Goal: Task Accomplishment & Management: Manage account settings

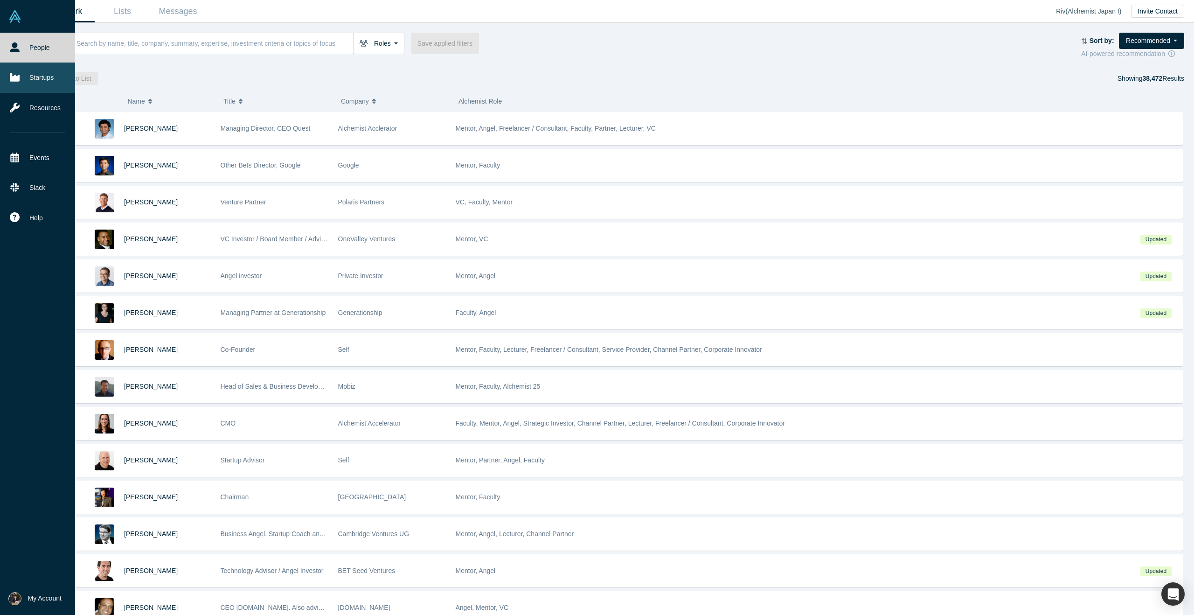
click at [15, 82] on link "Startups" at bounding box center [37, 78] width 75 height 30
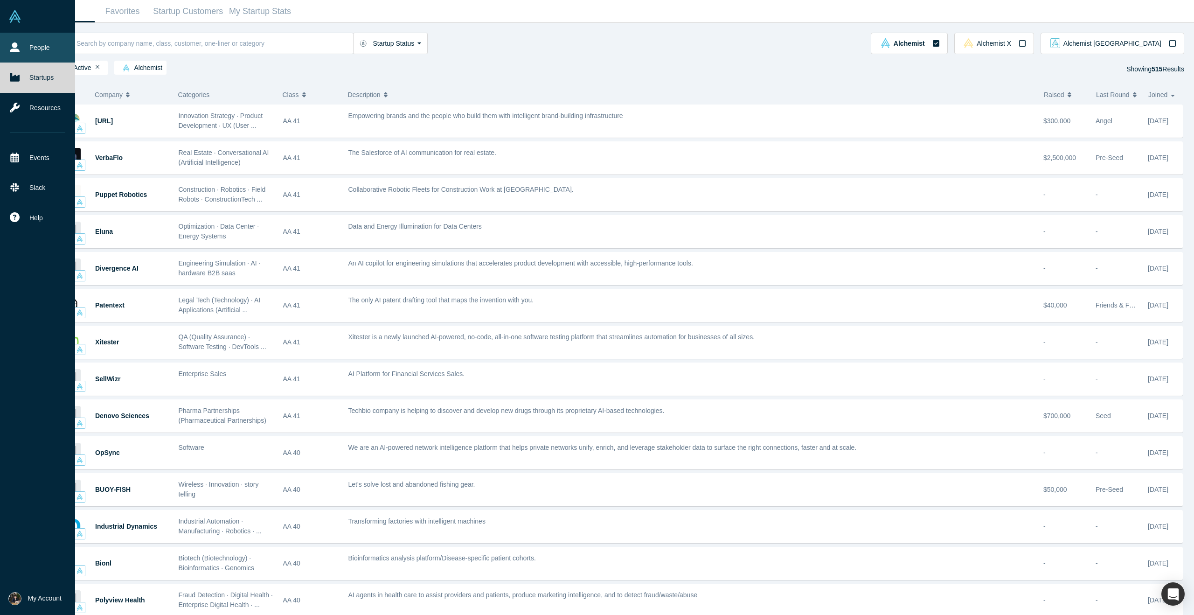
click at [32, 45] on link "People" at bounding box center [37, 48] width 75 height 30
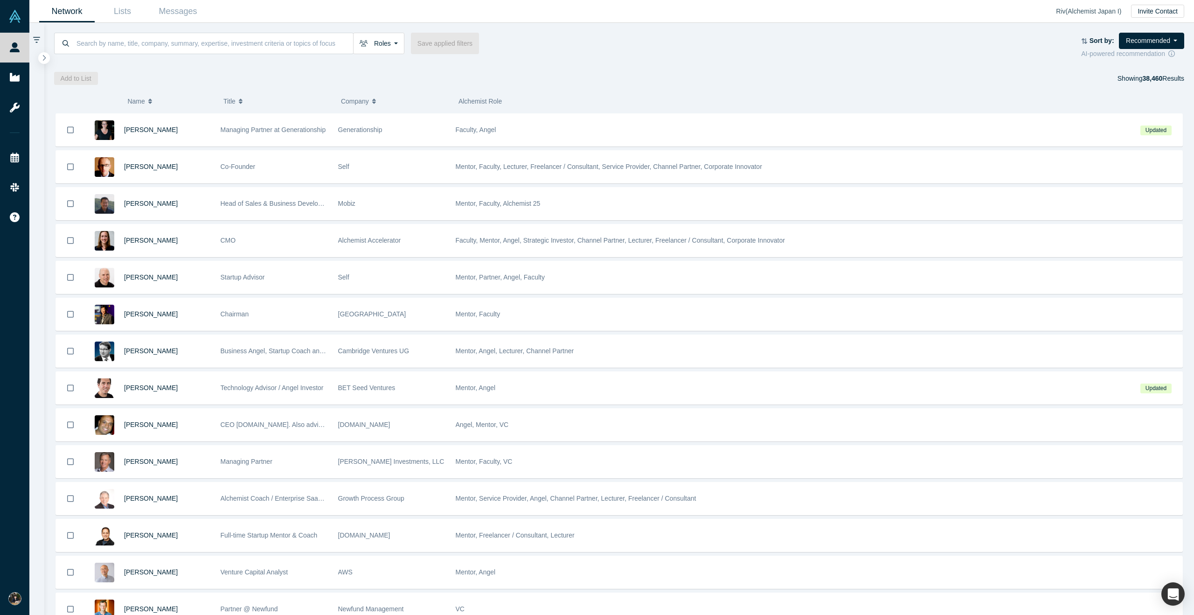
scroll to position [250, 0]
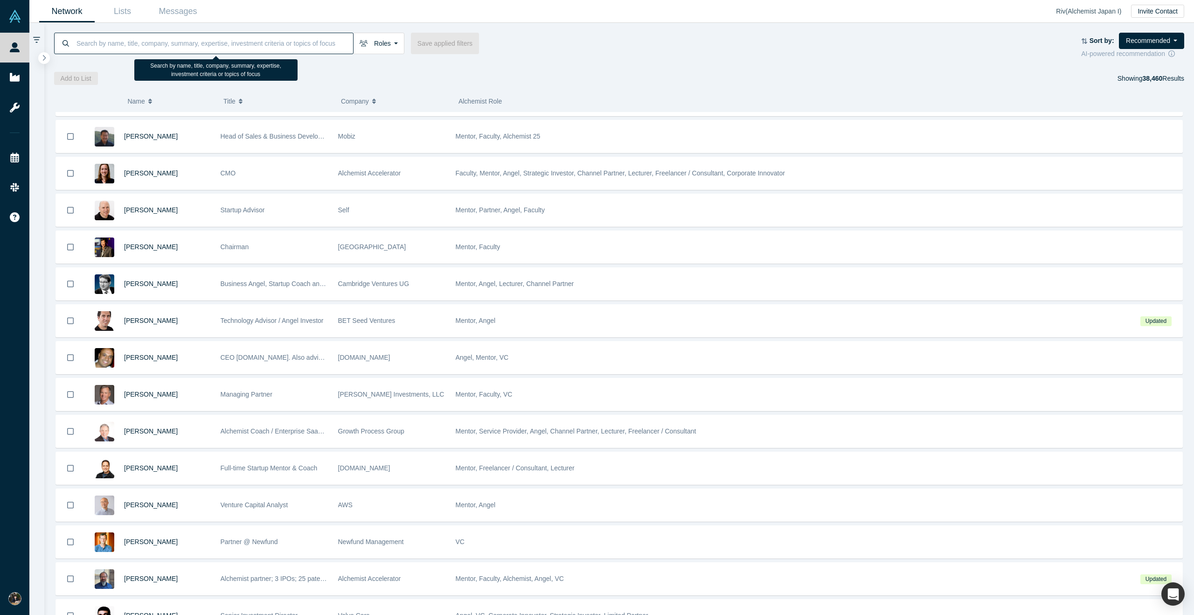
click at [252, 43] on input at bounding box center [215, 43] width 278 height 22
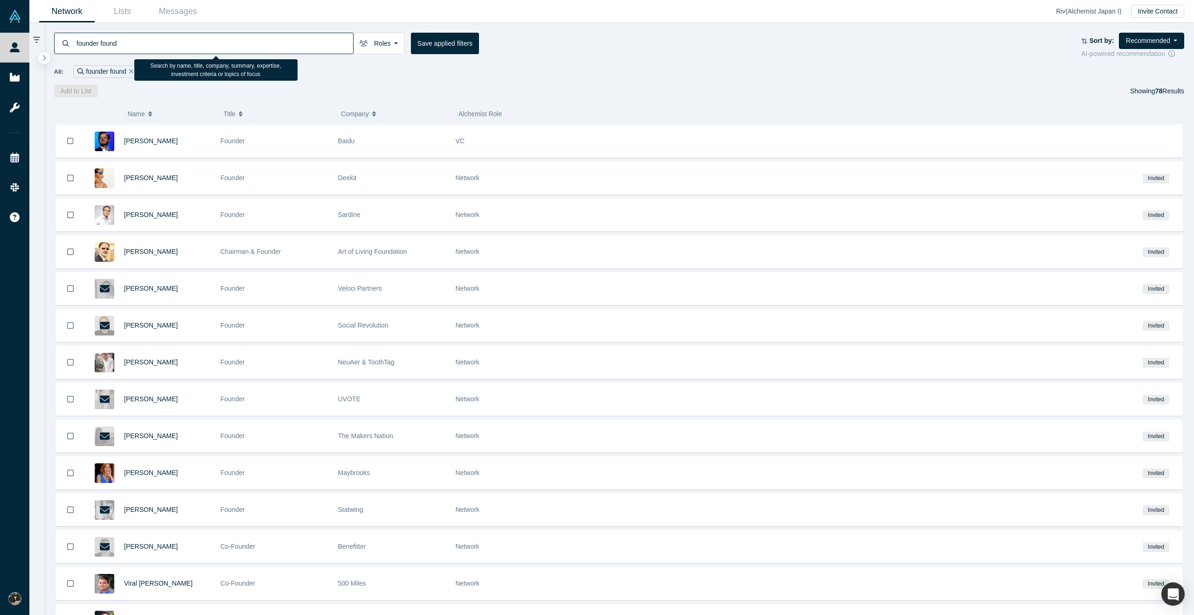
type input "founder fund"
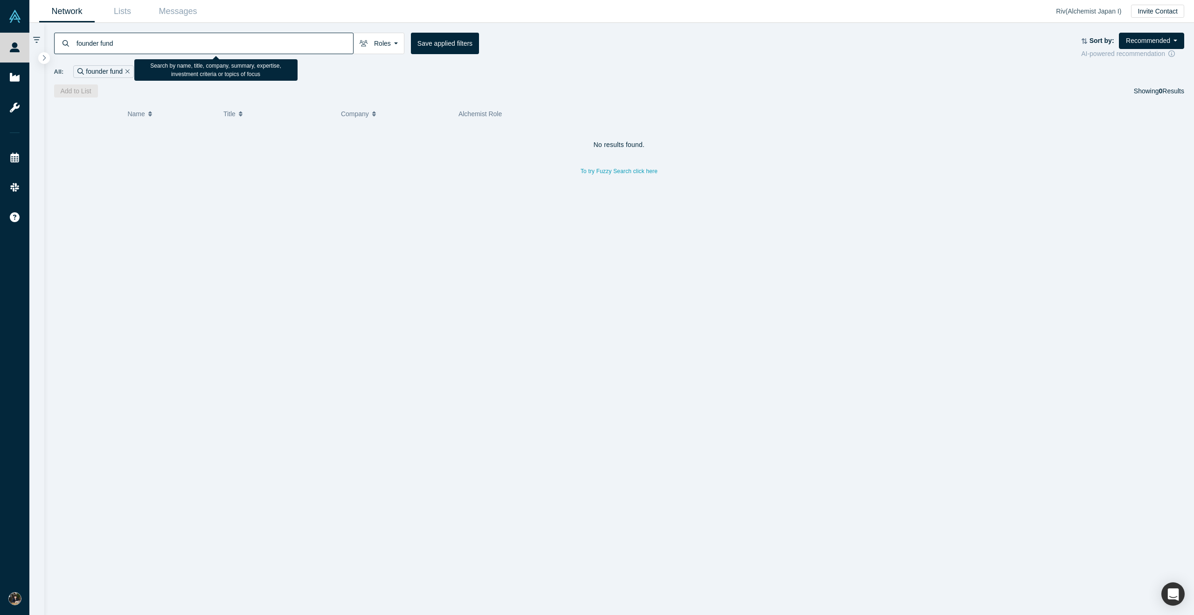
click at [176, 40] on input "founder fund" at bounding box center [215, 43] width 278 height 22
drag, startPoint x: 176, startPoint y: 40, endPoint x: 66, endPoint y: 36, distance: 110.1
click at [66, 36] on div "founder fund" at bounding box center [203, 43] width 299 height 21
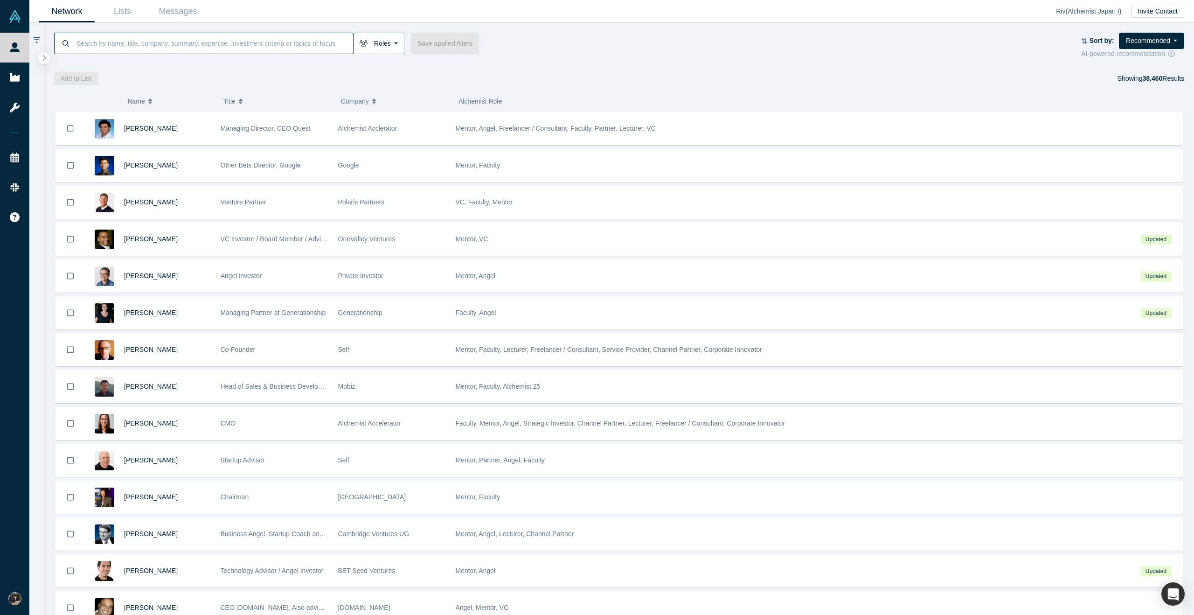
click at [390, 41] on button "Roles" at bounding box center [378, 43] width 51 height 21
click at [401, 151] on label "VCs" at bounding box center [412, 151] width 104 height 16
click at [0, 0] on input "VCs" at bounding box center [0, 0] width 0 height 0
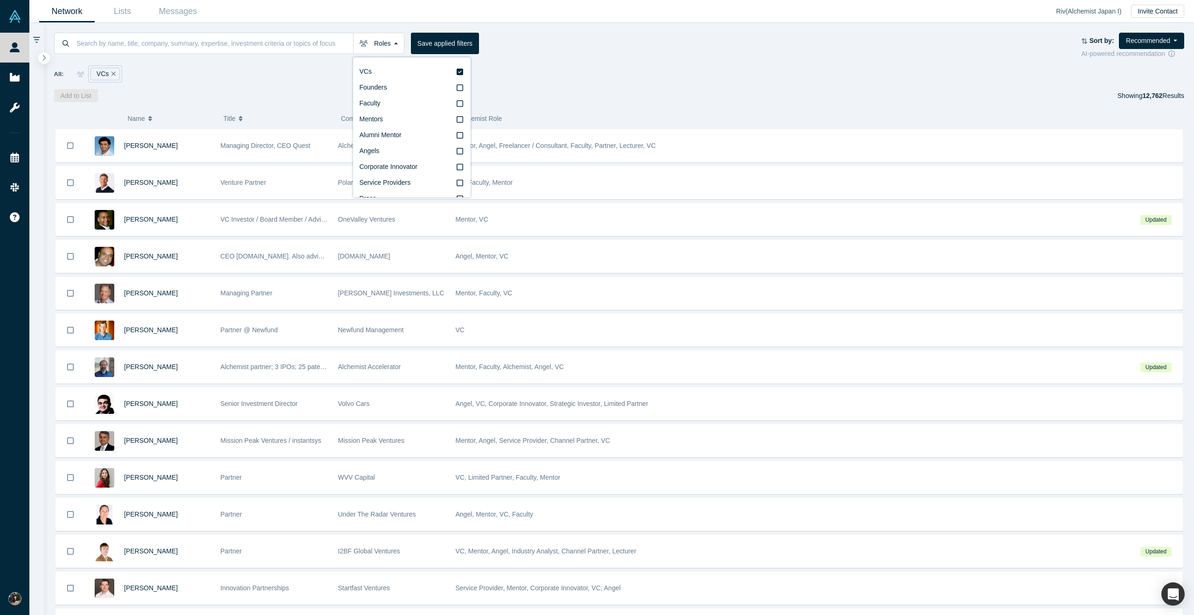
click at [769, 90] on div "Add to List Showing 12,762 Results" at bounding box center [619, 95] width 1131 height 13
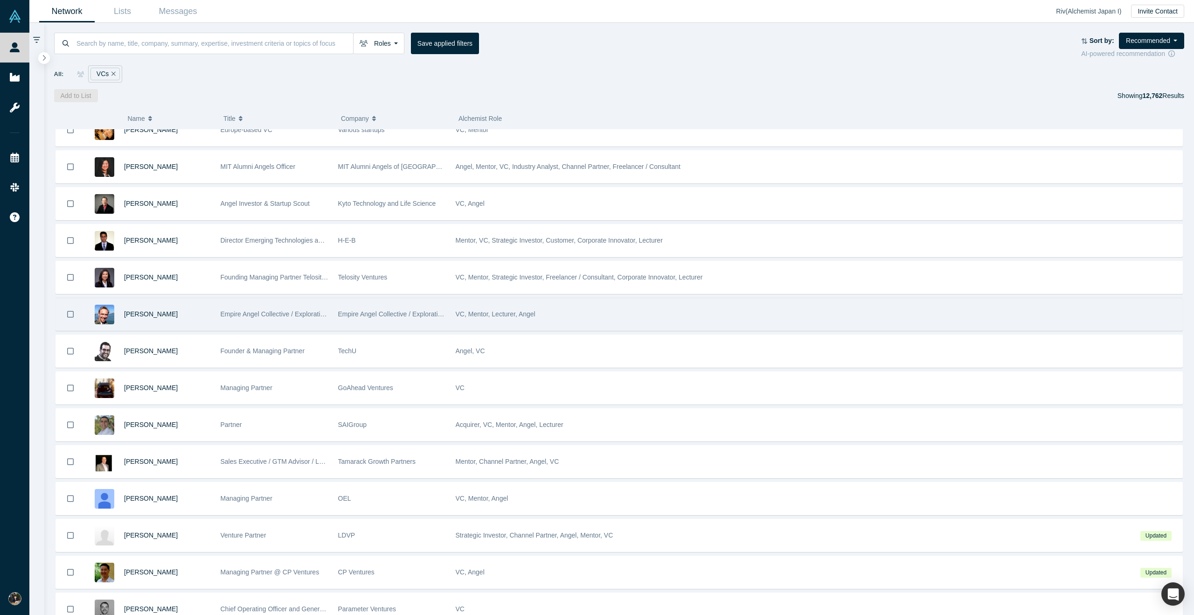
scroll to position [2191, 0]
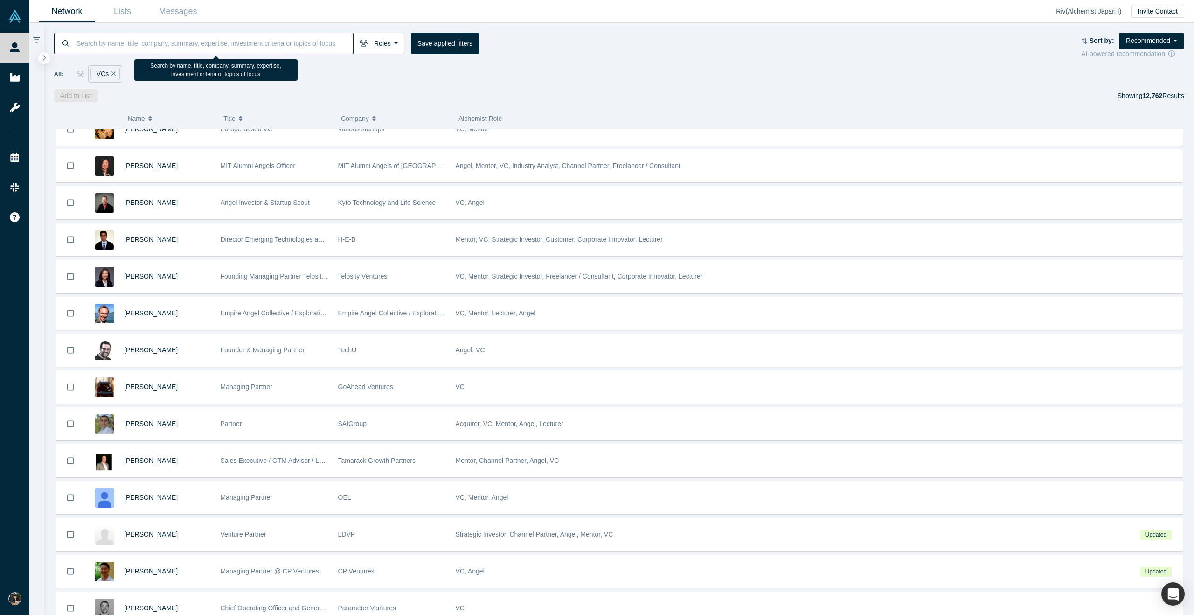
click at [249, 43] on input at bounding box center [215, 43] width 278 height 22
type input "a16z"
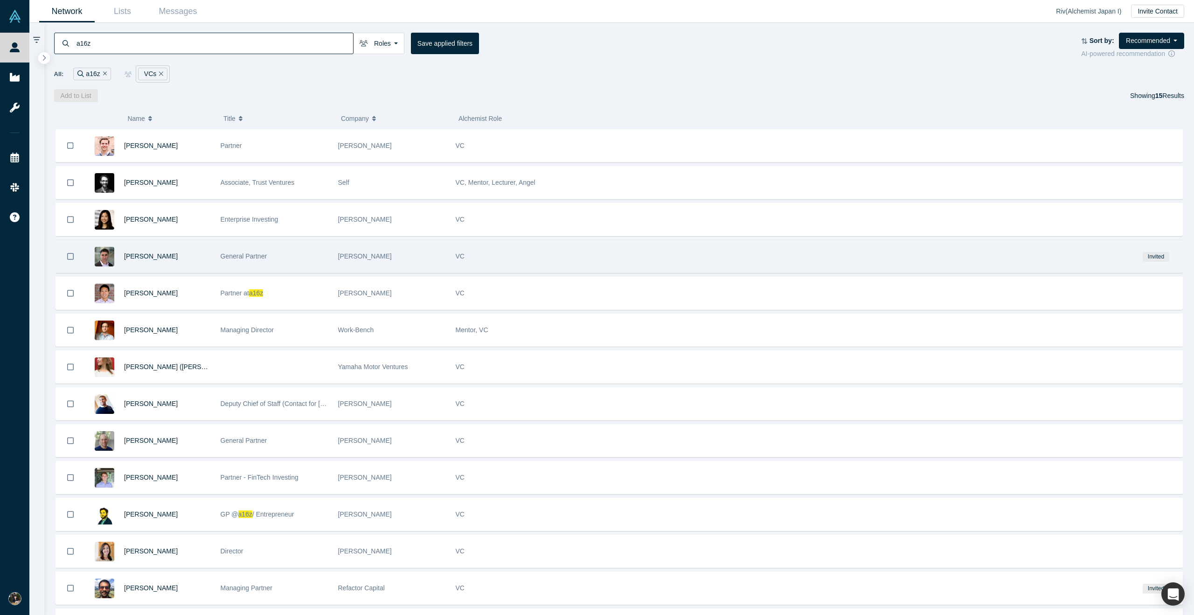
scroll to position [36, 0]
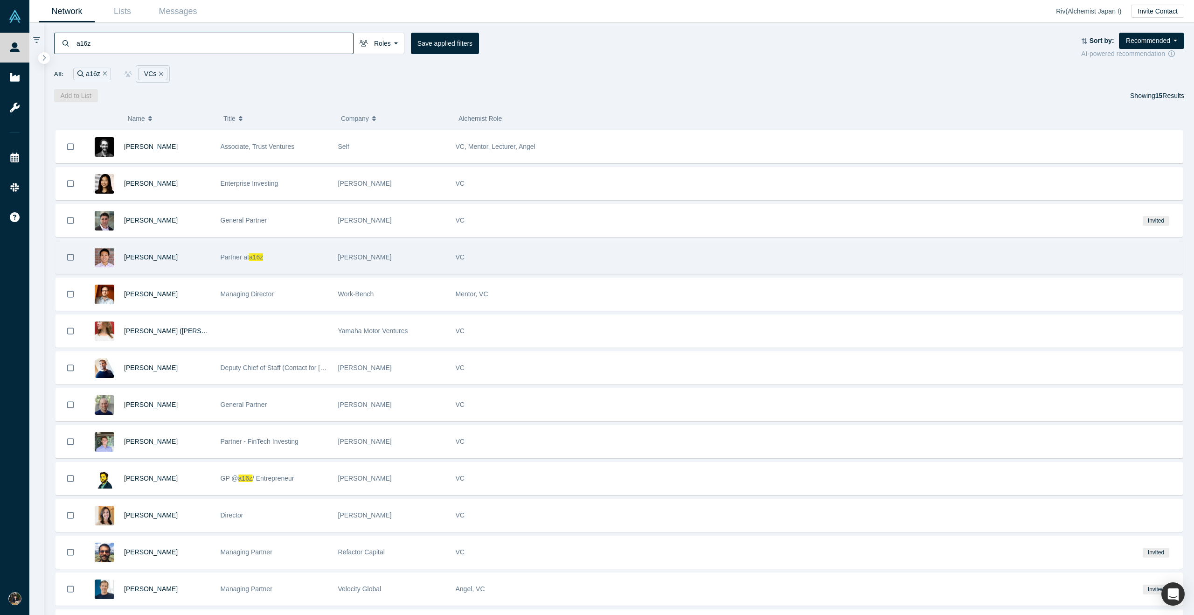
click at [299, 261] on div "Partner at a16z" at bounding box center [275, 257] width 108 height 32
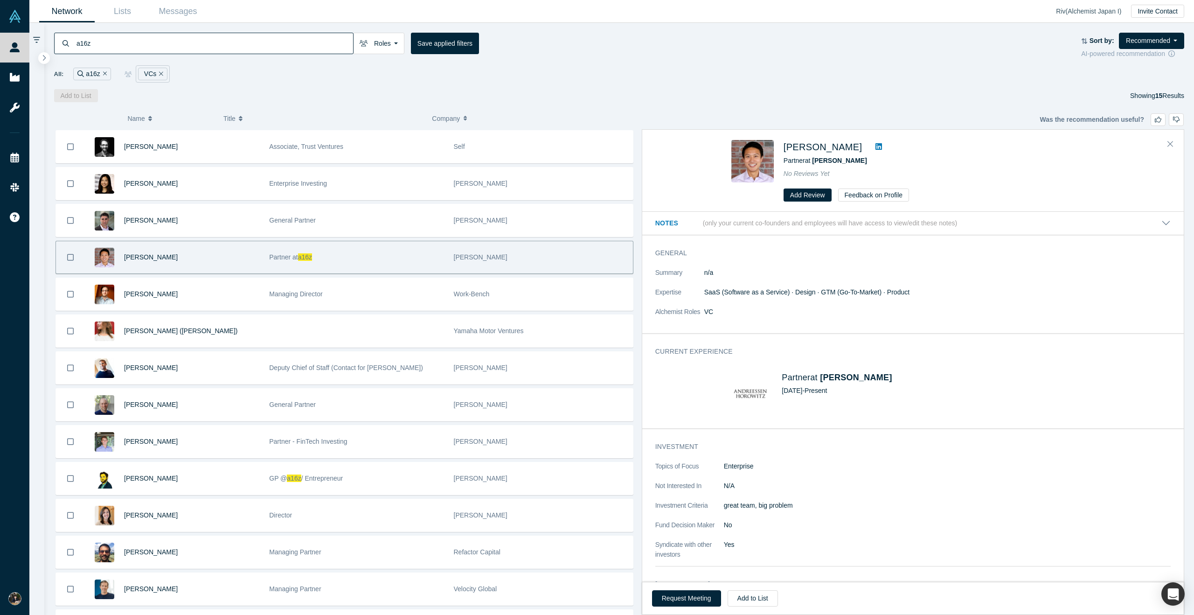
click at [875, 145] on icon at bounding box center [878, 146] width 7 height 7
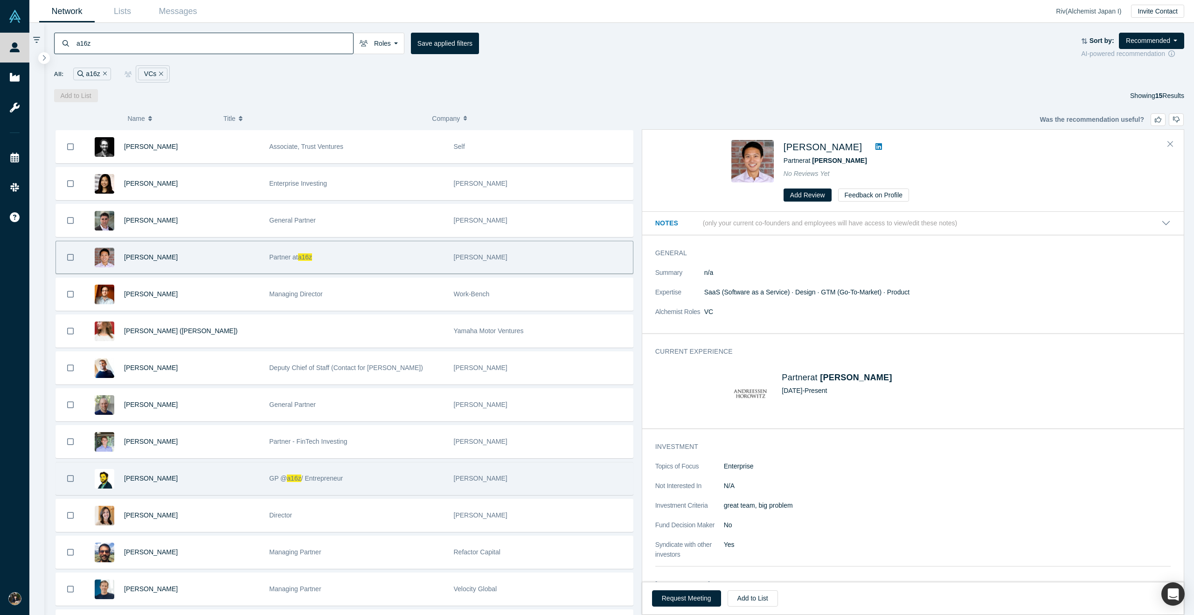
click at [339, 486] on div "GP @ a16z / Entrepreneur" at bounding box center [356, 478] width 174 height 32
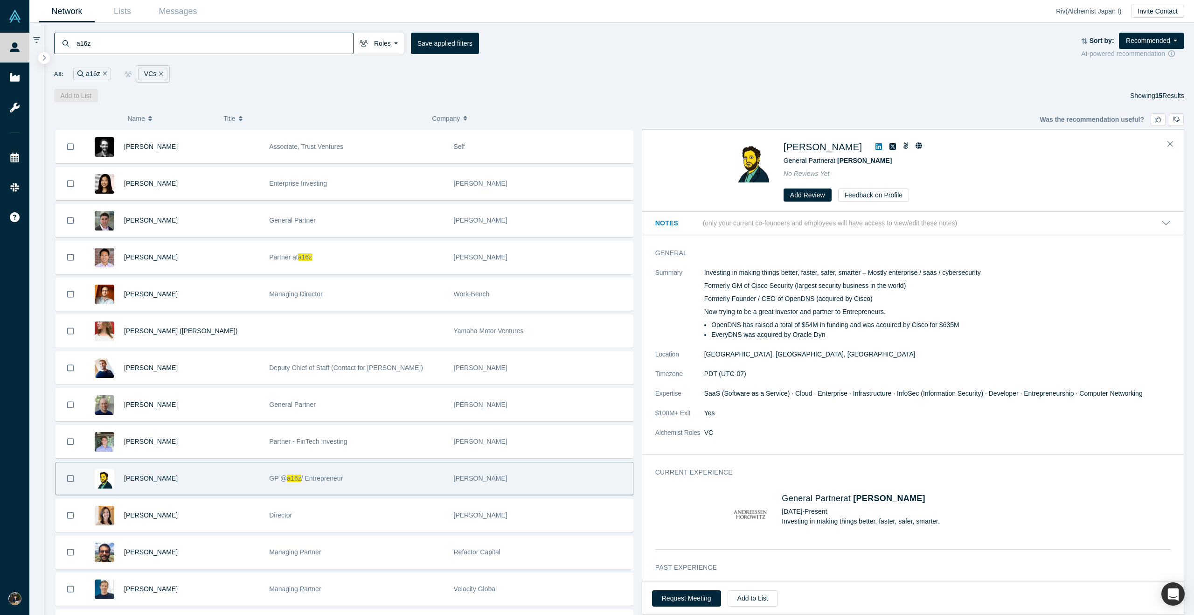
click at [875, 146] on icon at bounding box center [878, 146] width 7 height 7
click at [325, 42] on input "a16z" at bounding box center [215, 43] width 278 height 22
click at [100, 74] on button "Remove Filter" at bounding box center [103, 74] width 7 height 11
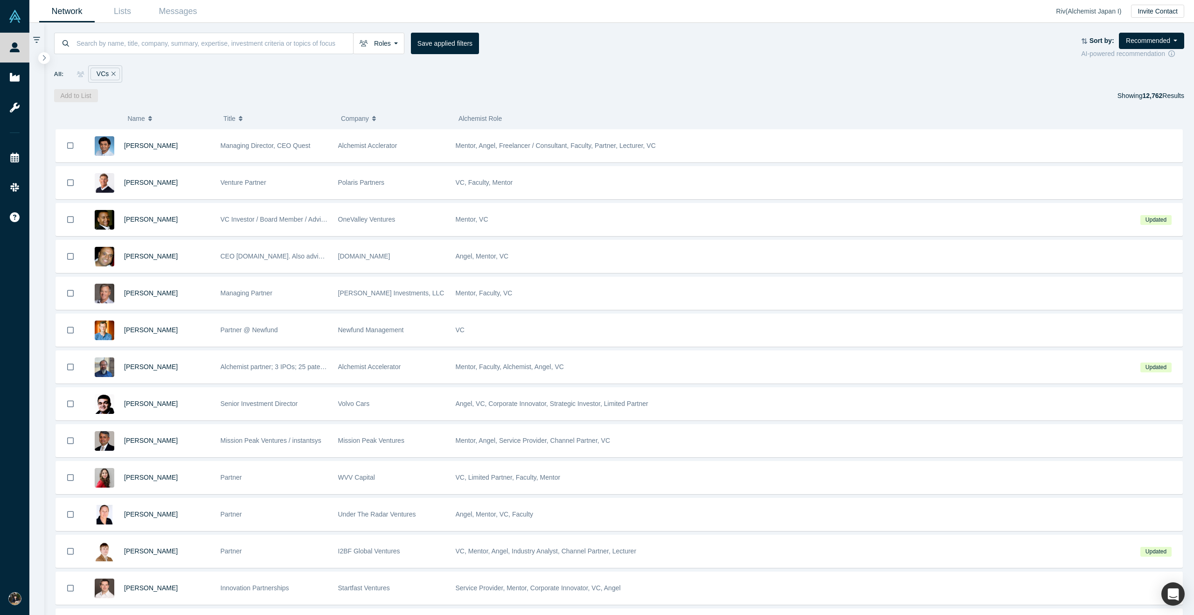
click at [113, 72] on icon "Remove Filter" at bounding box center [113, 73] width 4 height 7
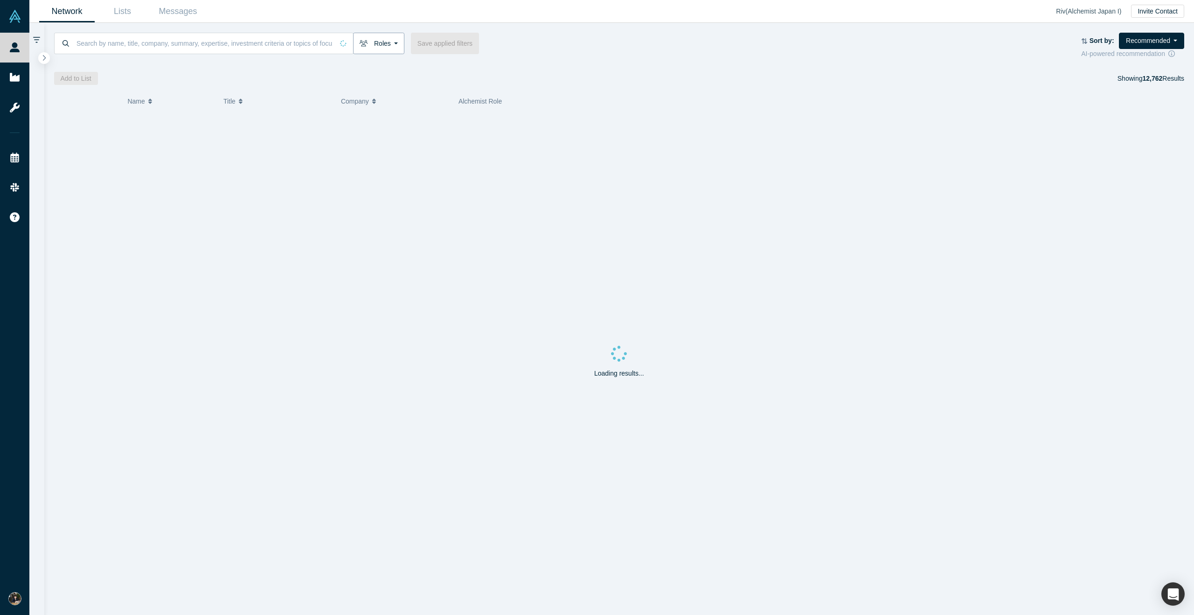
click at [366, 41] on icon "button" at bounding box center [364, 43] width 8 height 7
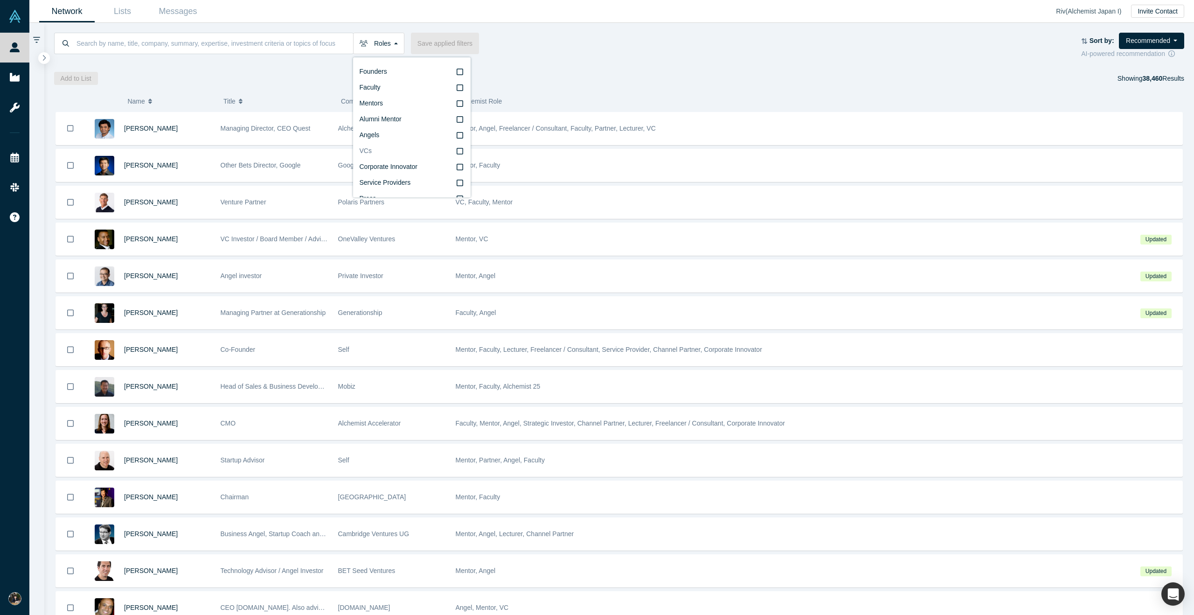
scroll to position [16, 0]
click at [255, 48] on input at bounding box center [215, 43] width 278 height 22
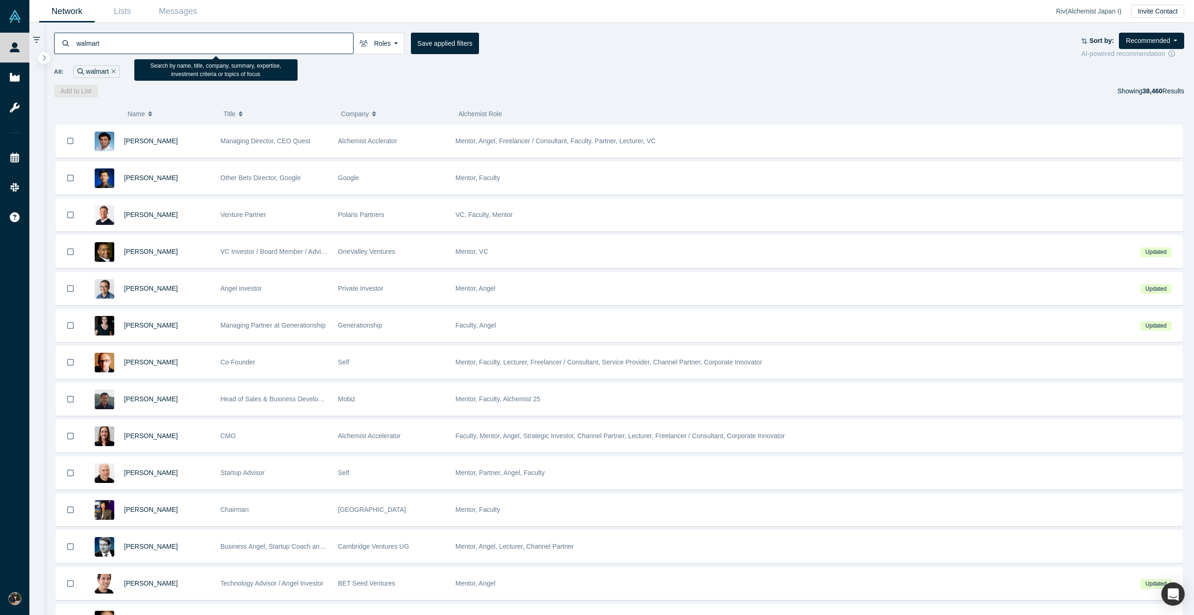
type input "walmart"
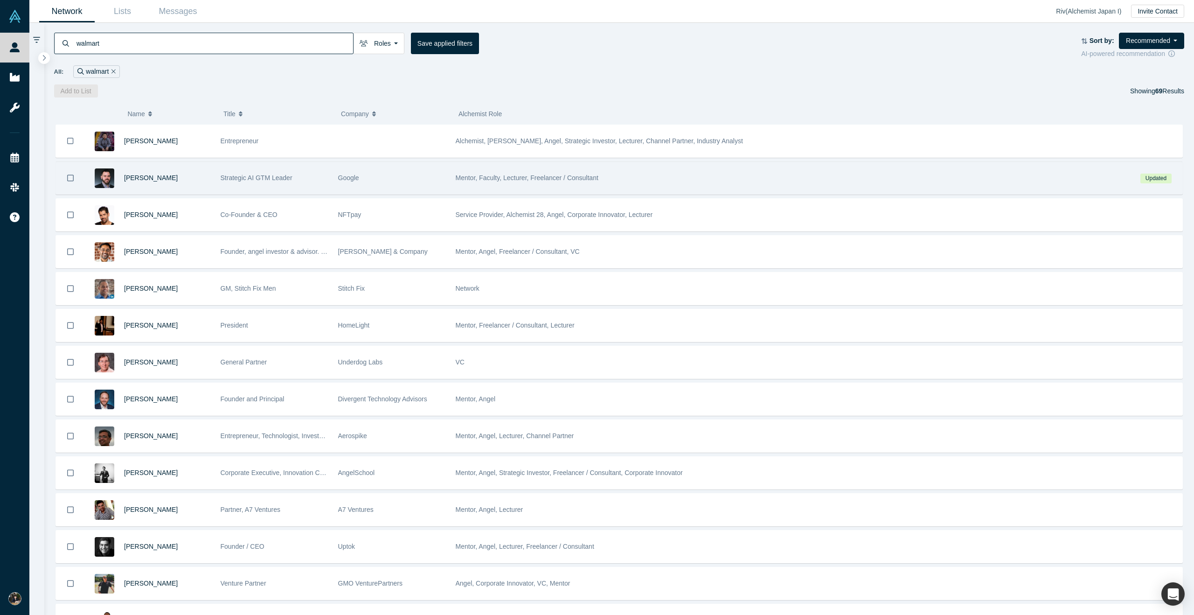
click at [163, 185] on div "[PERSON_NAME]" at bounding box center [167, 178] width 87 height 32
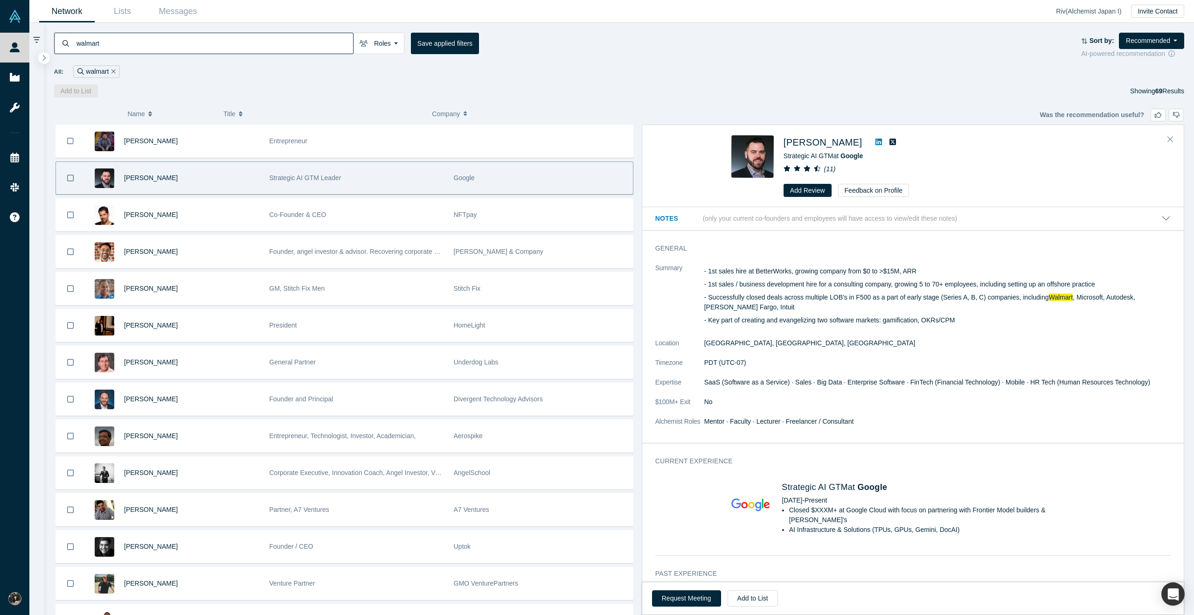
click at [875, 141] on icon at bounding box center [878, 141] width 7 height 7
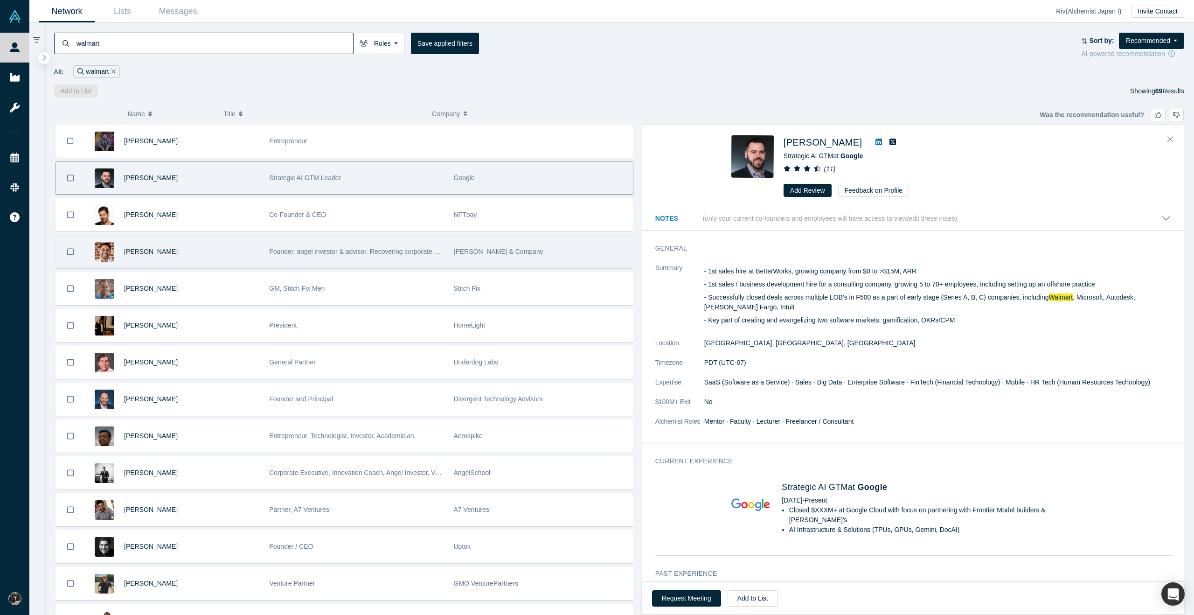
click at [231, 244] on div "[PERSON_NAME]" at bounding box center [191, 252] width 135 height 32
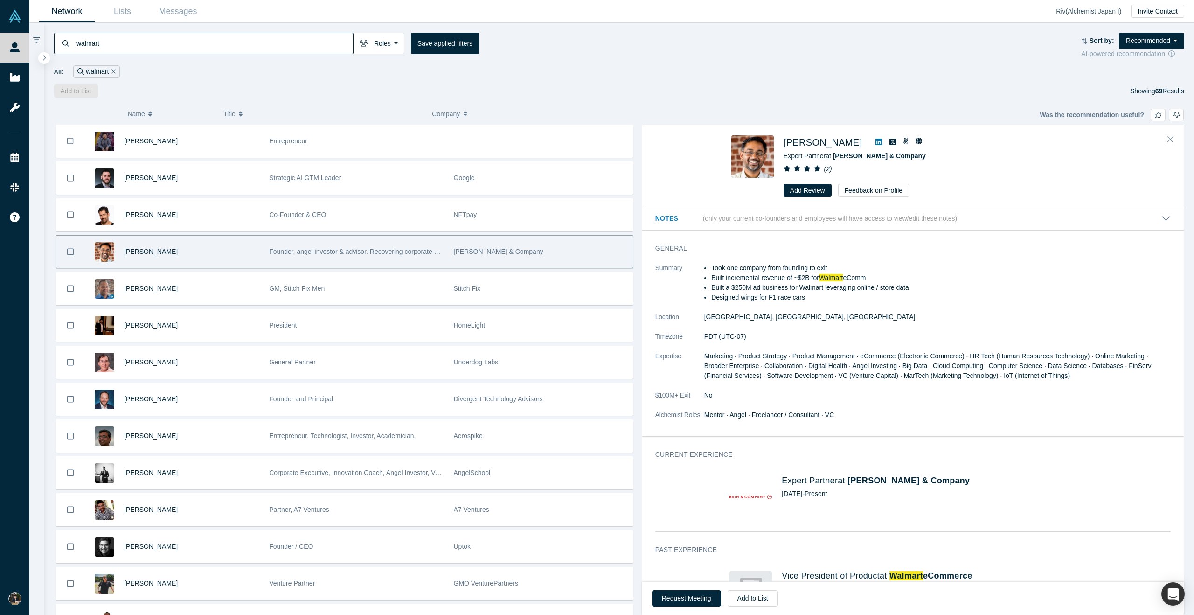
click at [872, 138] on link at bounding box center [879, 142] width 14 height 11
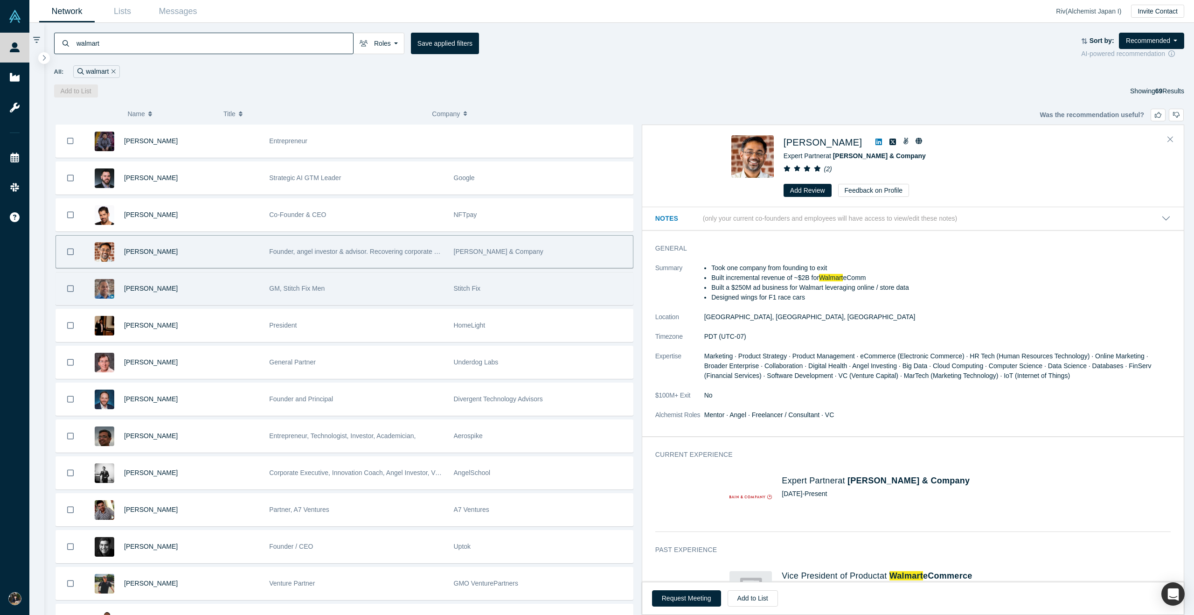
click at [248, 294] on div "[PERSON_NAME]" at bounding box center [191, 288] width 135 height 32
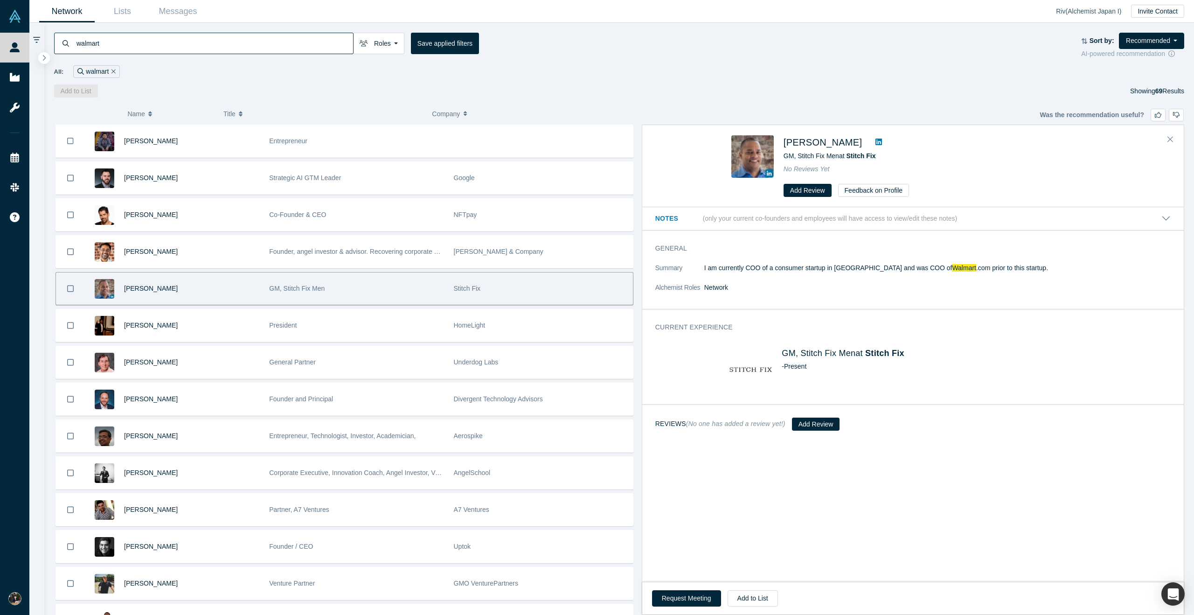
click at [875, 145] on icon at bounding box center [878, 142] width 7 height 7
click at [761, 590] on button "Add to List" at bounding box center [753, 598] width 50 height 16
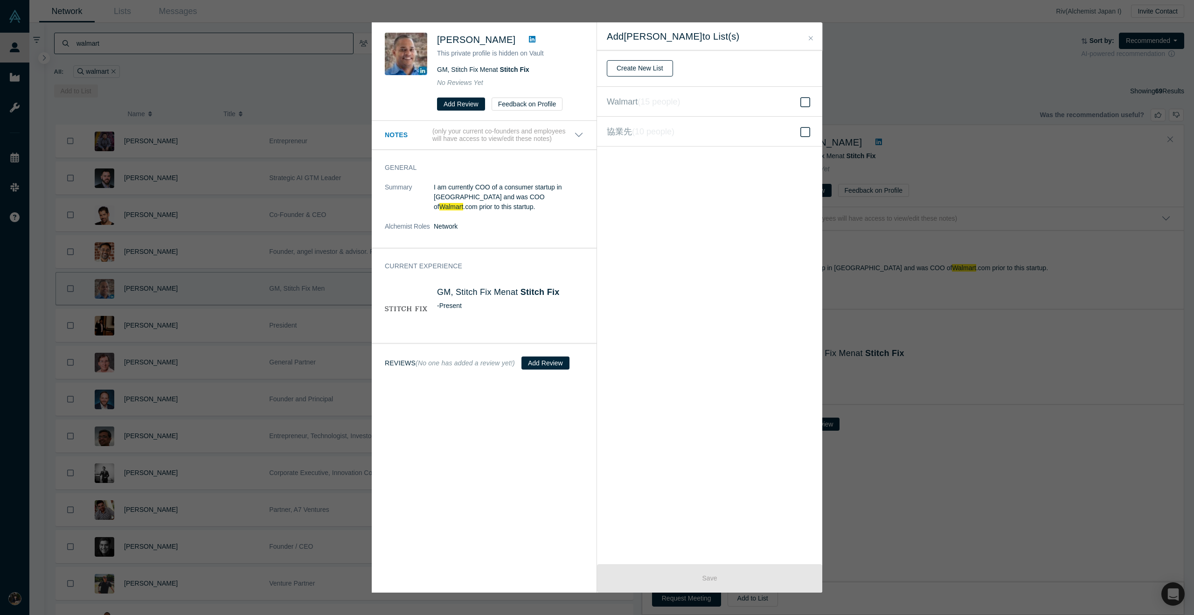
click at [641, 65] on button "Create New List" at bounding box center [640, 68] width 66 height 16
click at [648, 71] on input "text" at bounding box center [710, 69] width 206 height 20
type input "話したい"
click at [629, 94] on button "Create" at bounding box center [626, 93] width 39 height 16
click at [802, 101] on icon at bounding box center [805, 102] width 10 height 11
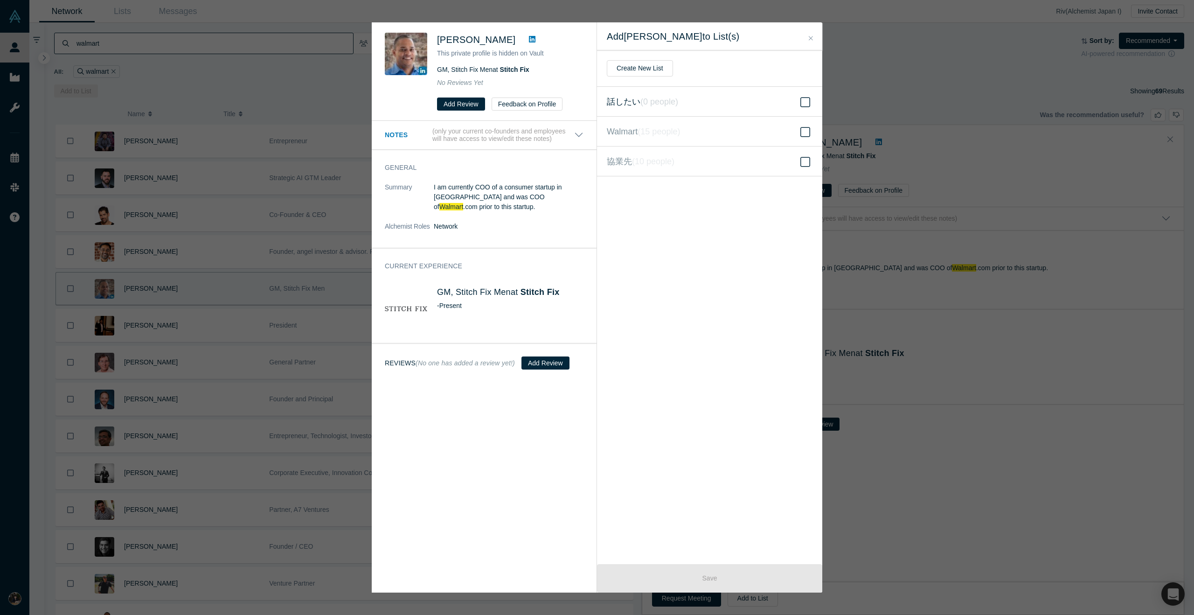
click at [0, 0] on input "話したい ( 0 people )" at bounding box center [0, 0] width 0 height 0
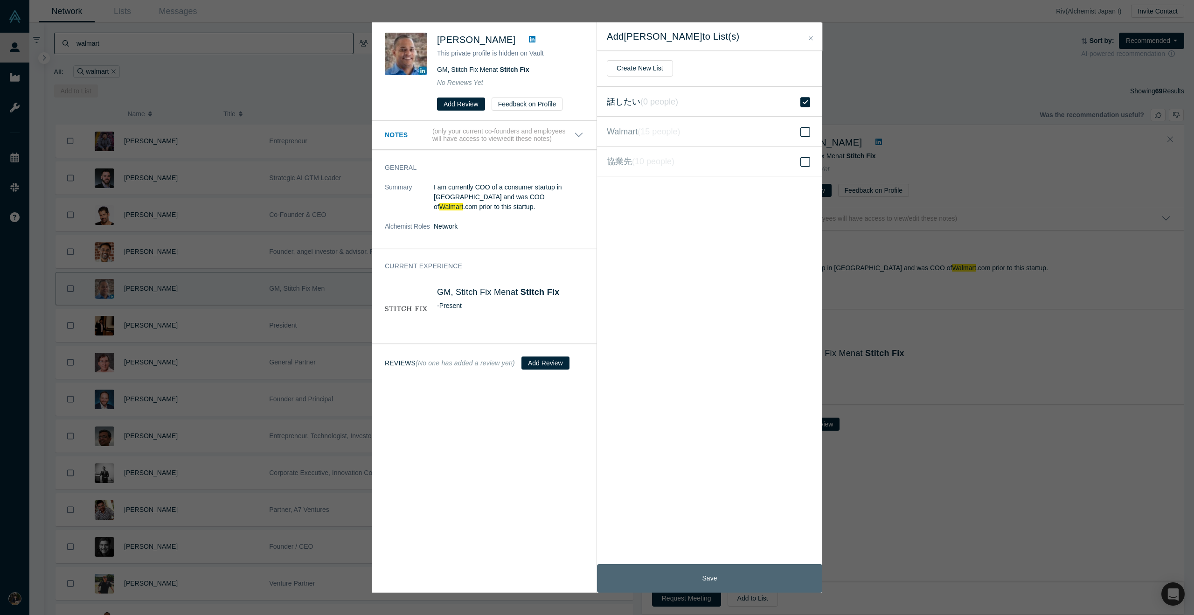
click at [744, 575] on button "Save" at bounding box center [709, 578] width 225 height 28
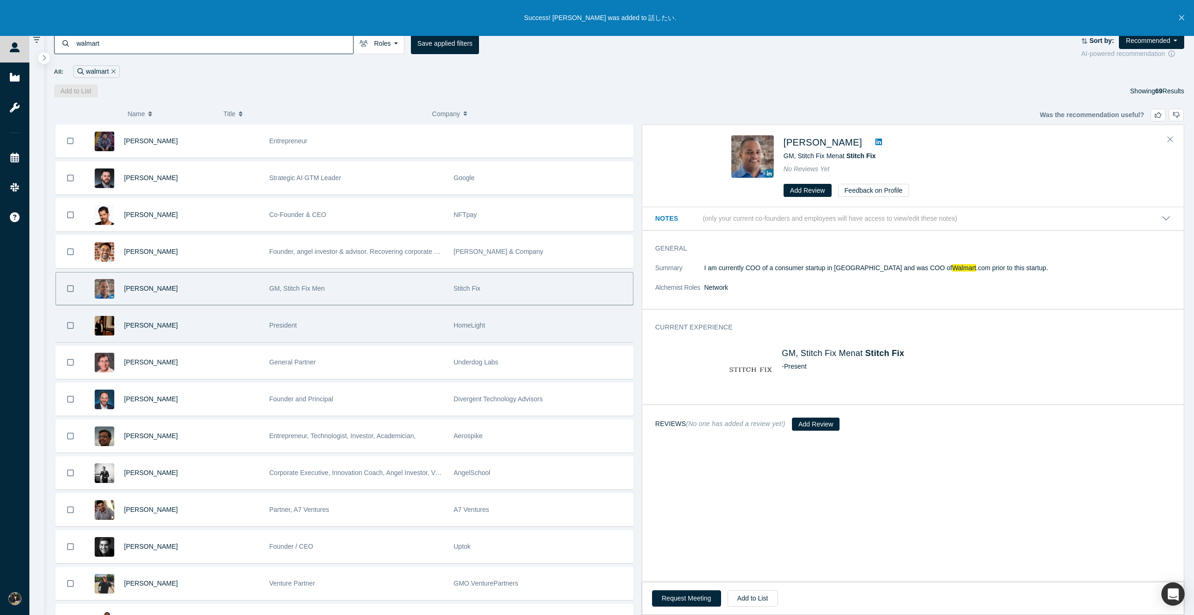
click at [286, 336] on div "President" at bounding box center [356, 325] width 174 height 32
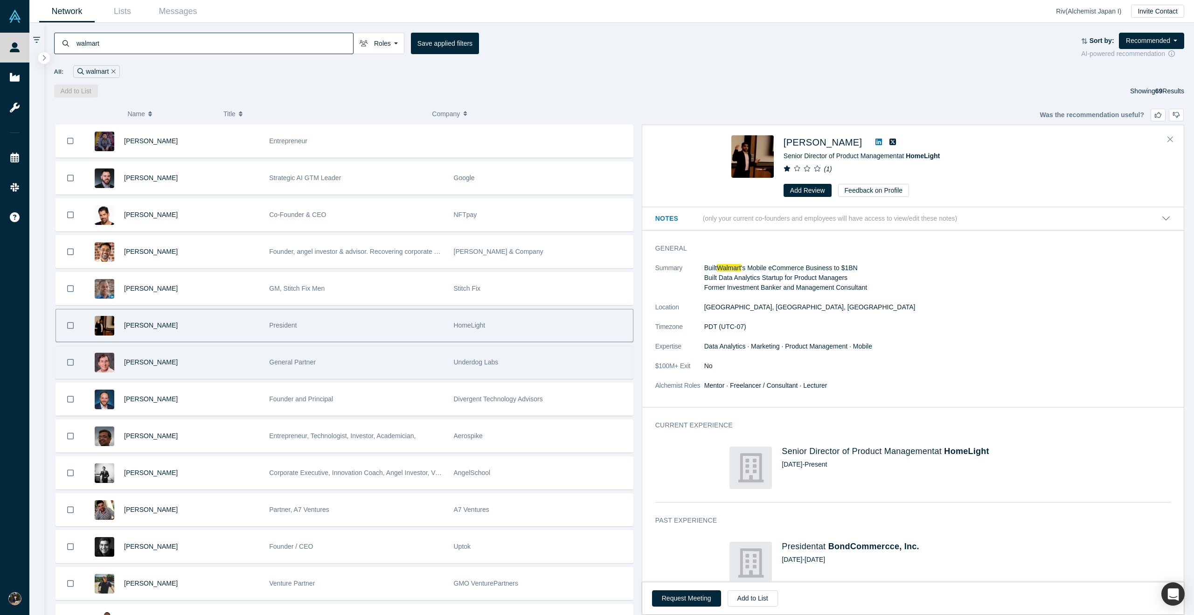
click at [298, 357] on div "General Partner" at bounding box center [356, 362] width 174 height 32
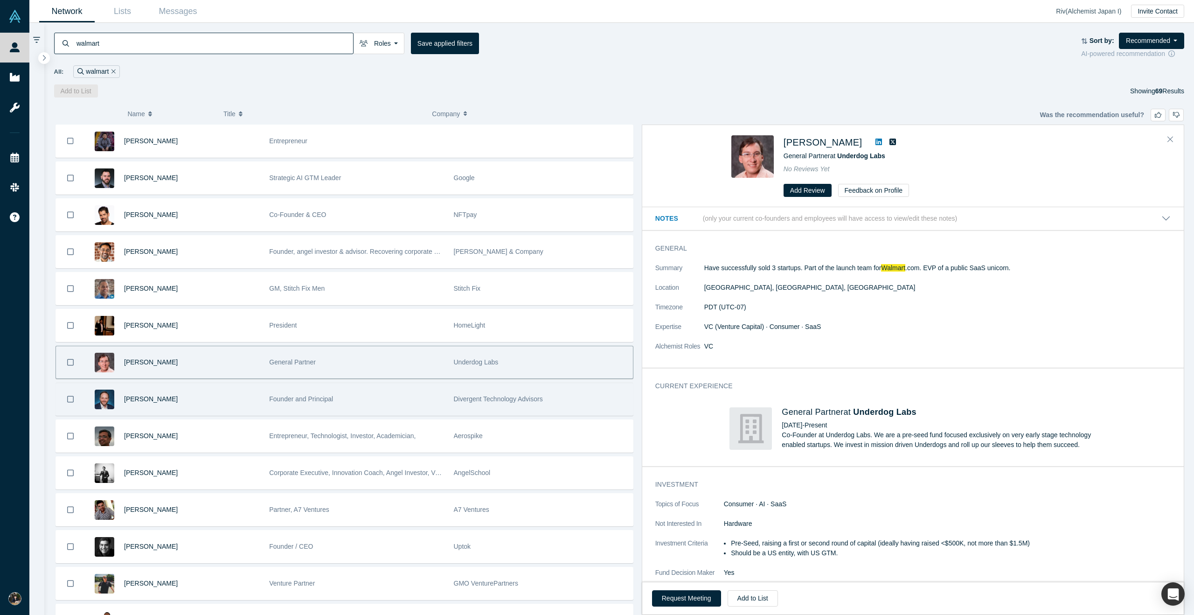
click at [377, 402] on div "Founder and Principal" at bounding box center [356, 399] width 174 height 32
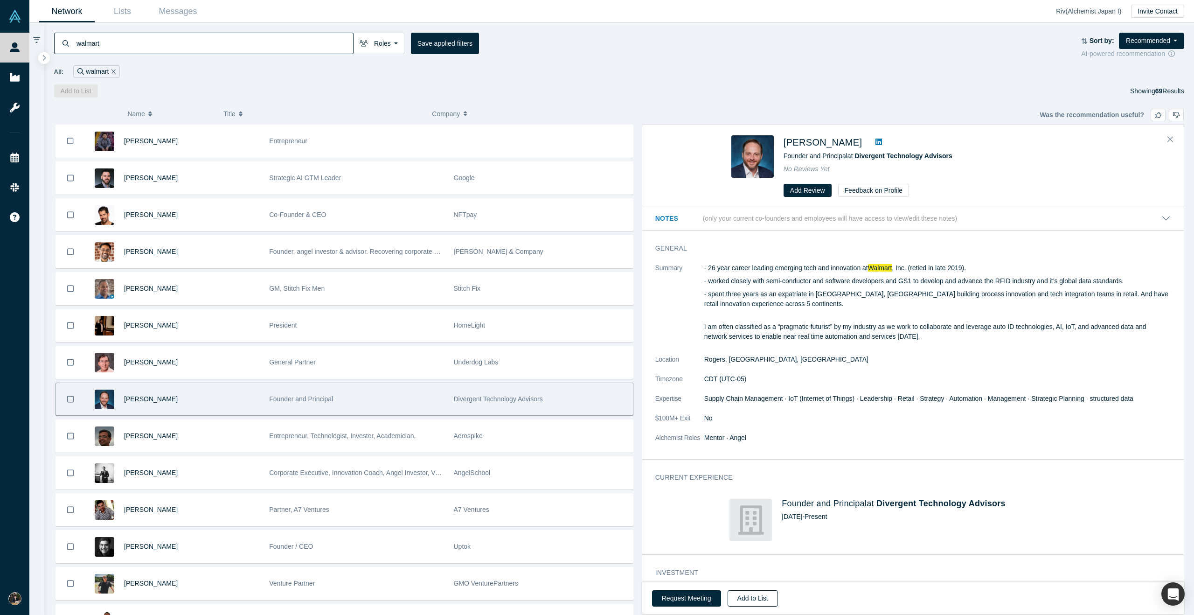
click at [749, 596] on button "Add to List" at bounding box center [753, 598] width 50 height 16
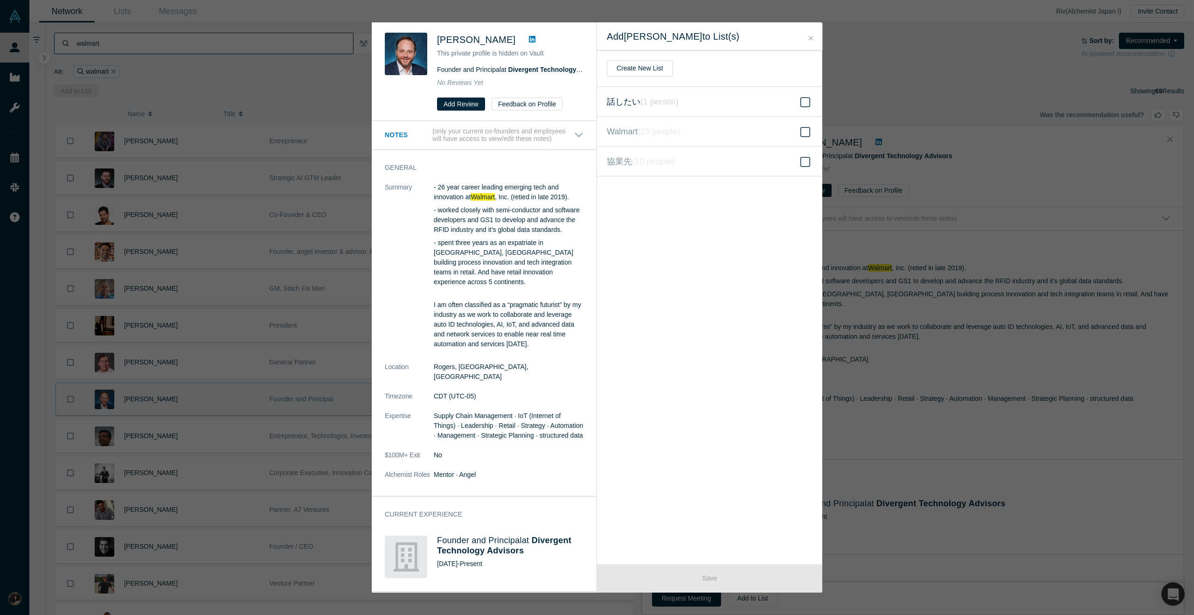
click at [642, 99] on icon "( 1 person )" at bounding box center [659, 101] width 38 height 9
click at [0, 0] on input "話したい ( 1 person )" at bounding box center [0, 0] width 0 height 0
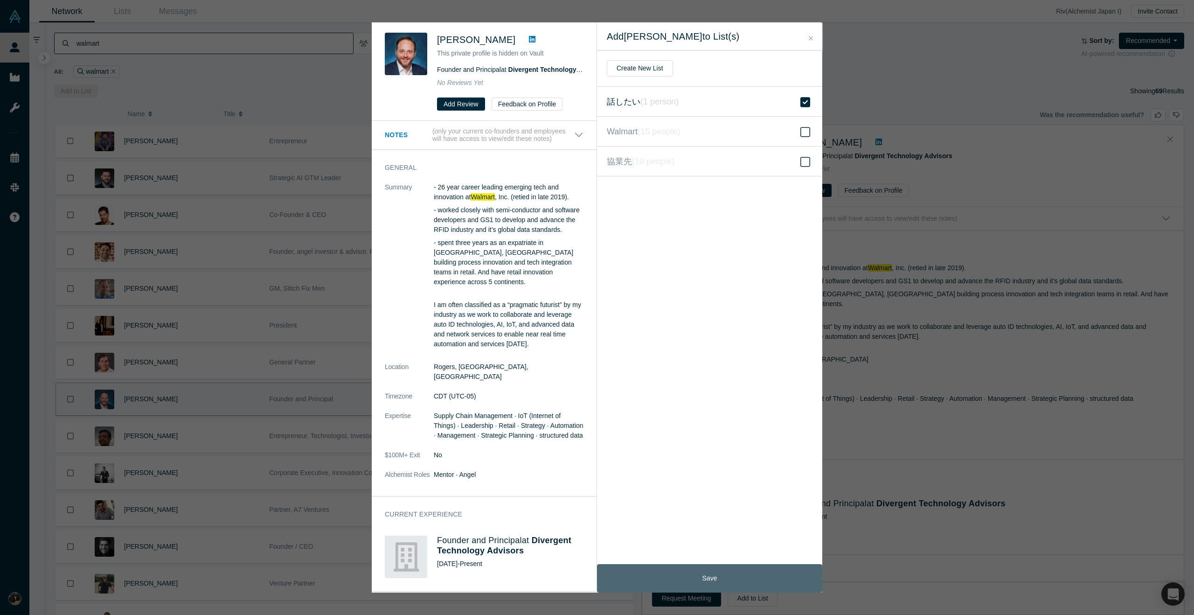
click at [693, 581] on button "Save" at bounding box center [709, 578] width 225 height 28
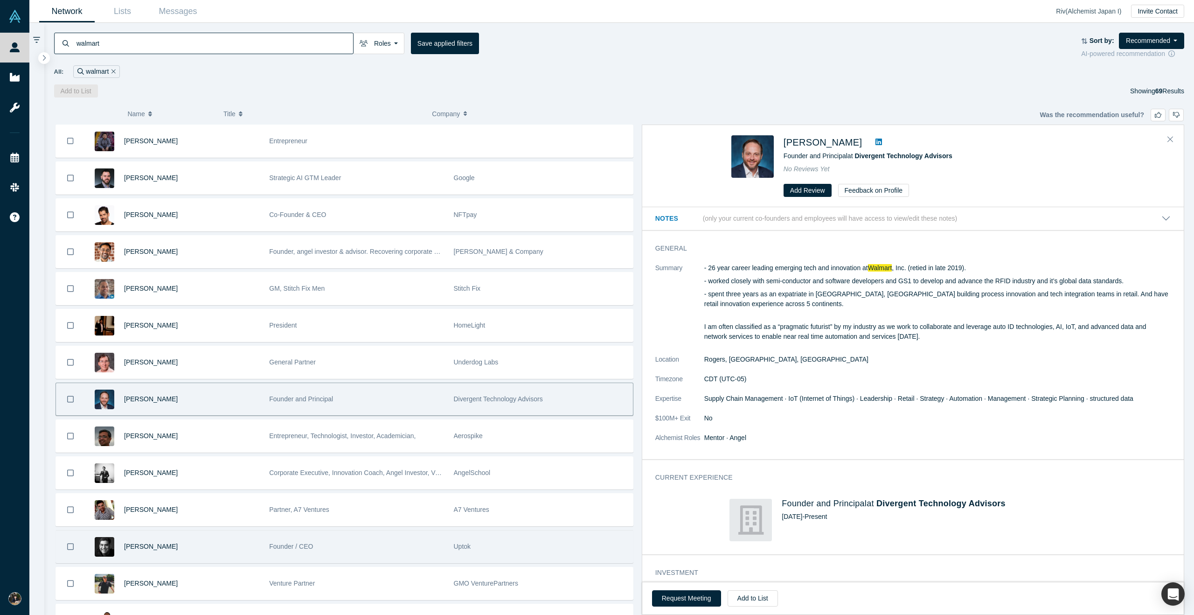
scroll to position [96, 0]
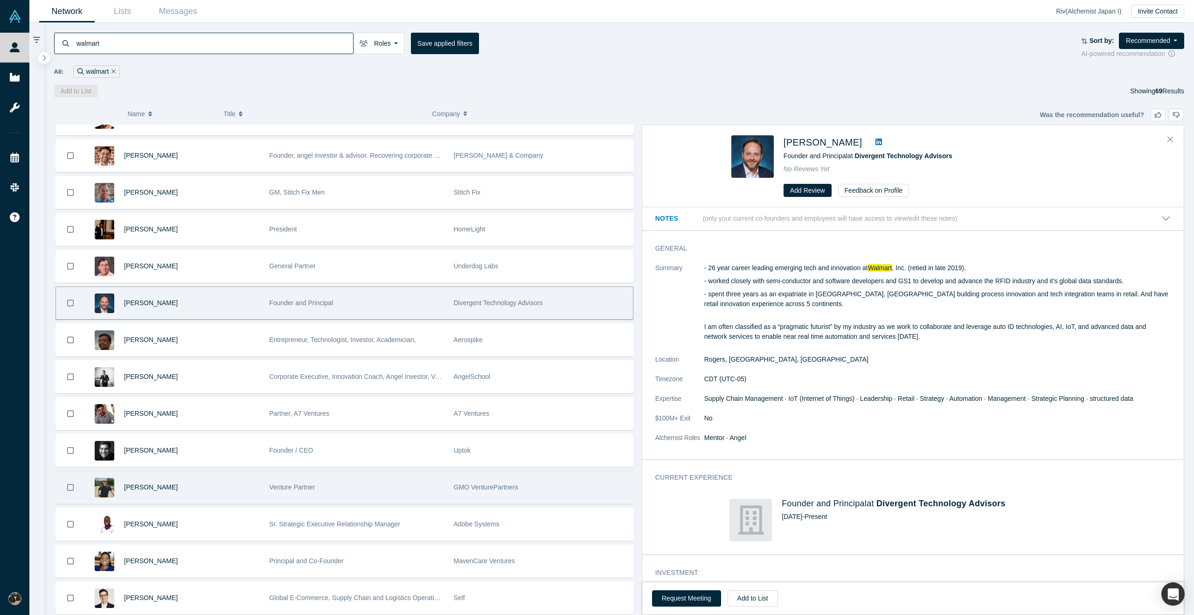
click at [360, 498] on div "Venture Partner" at bounding box center [356, 487] width 174 height 32
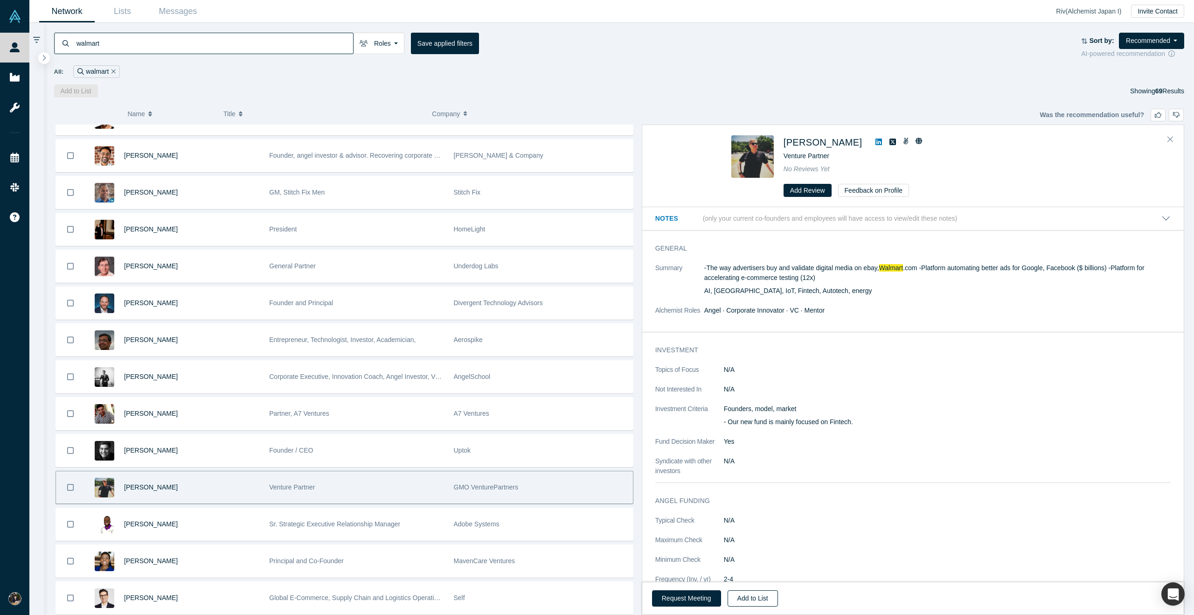
click at [747, 600] on button "Add to List" at bounding box center [753, 598] width 50 height 16
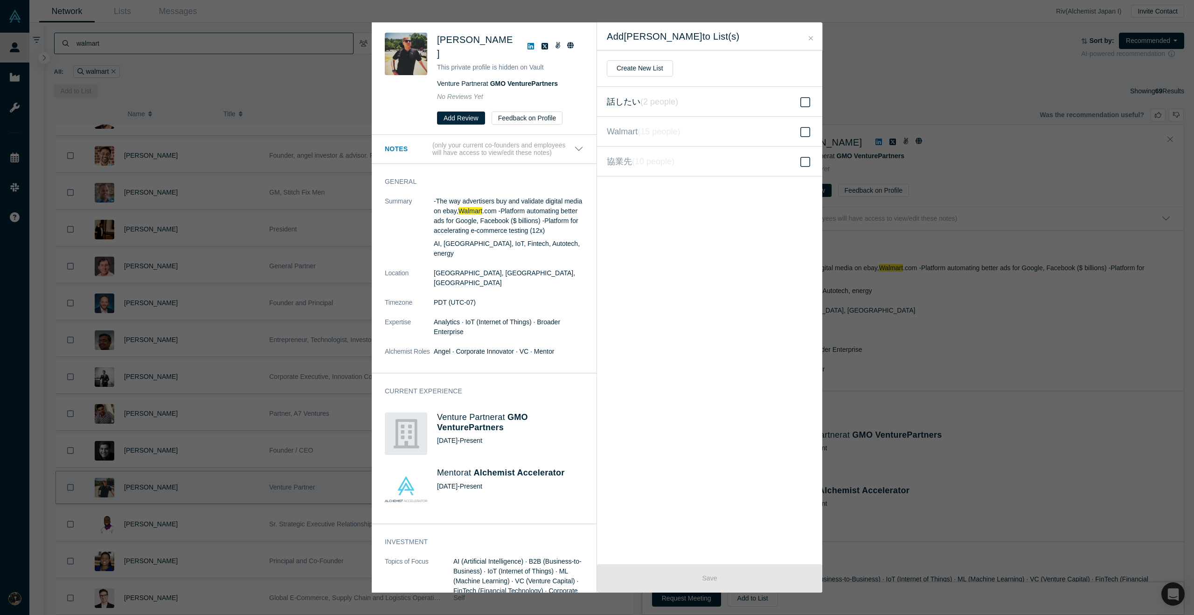
click at [690, 97] on label "話したい ( 2 people )" at bounding box center [709, 102] width 225 height 30
click at [0, 0] on input "話したい ( 2 people )" at bounding box center [0, 0] width 0 height 0
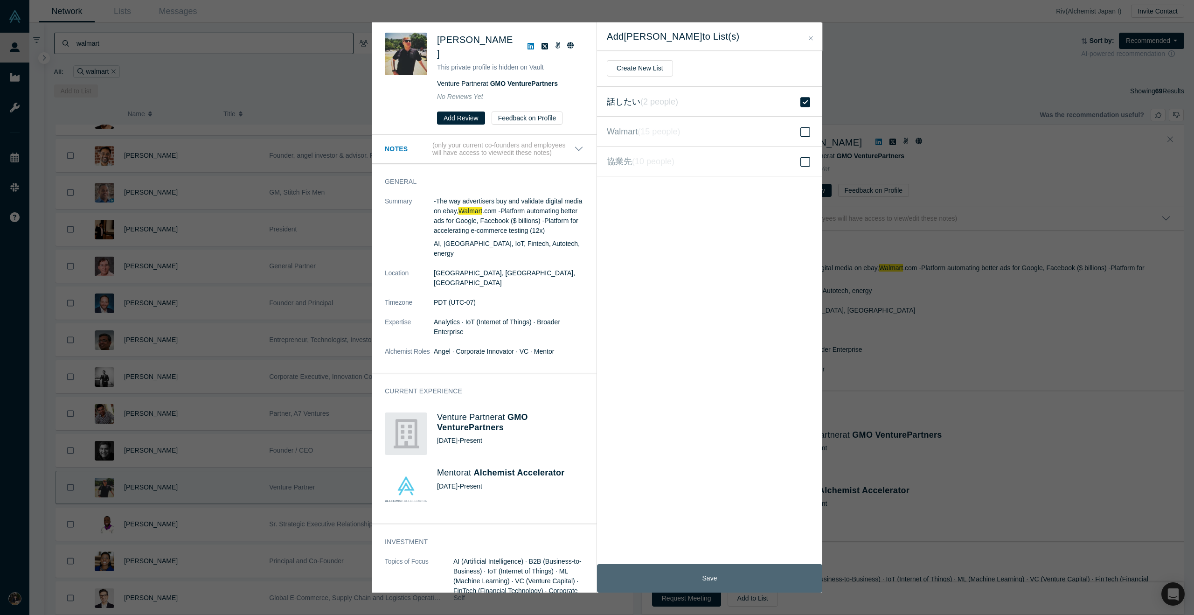
click at [705, 564] on button "Save" at bounding box center [709, 578] width 225 height 28
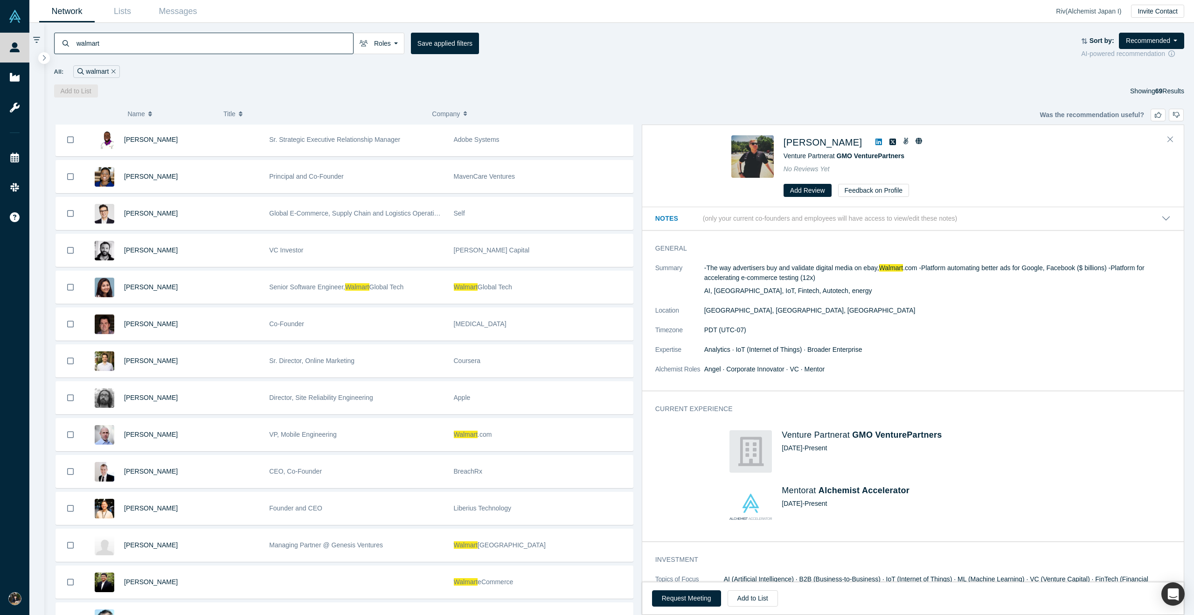
scroll to position [485, 0]
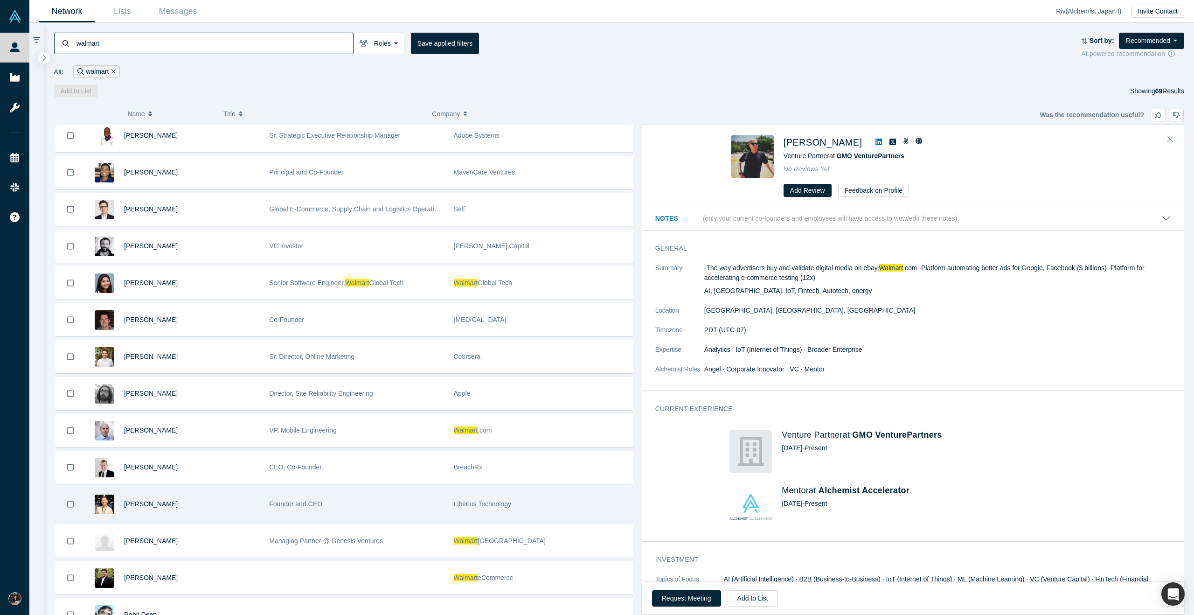
click at [355, 500] on div "Founder and CEO" at bounding box center [356, 504] width 174 height 32
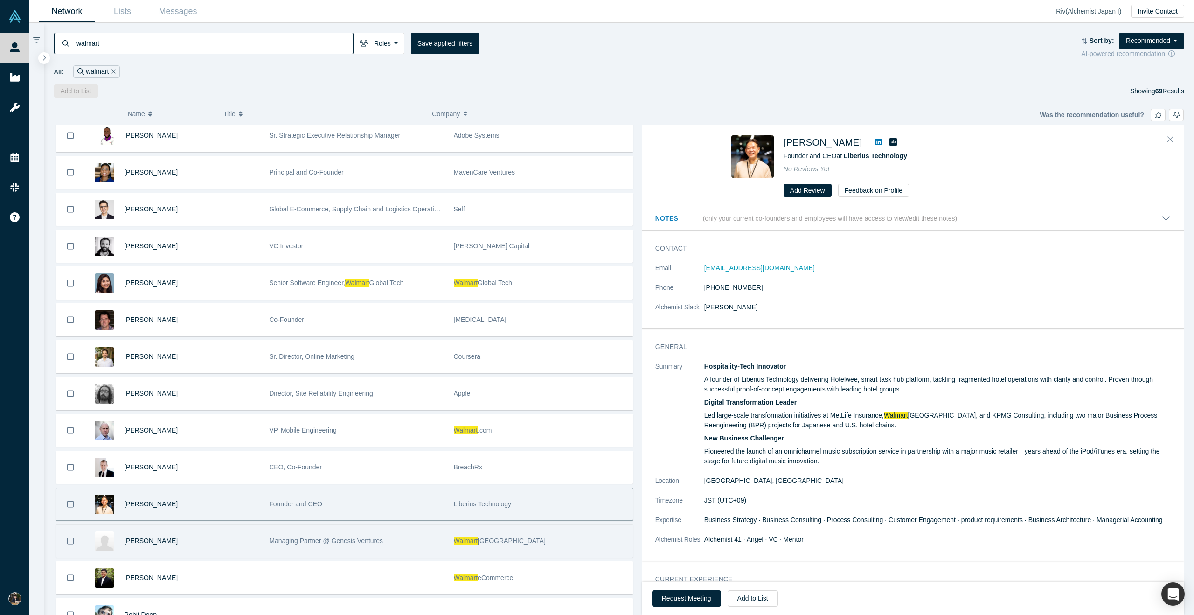
click at [335, 538] on span "Managing Partner @ Genesis Ventures" at bounding box center [326, 540] width 114 height 7
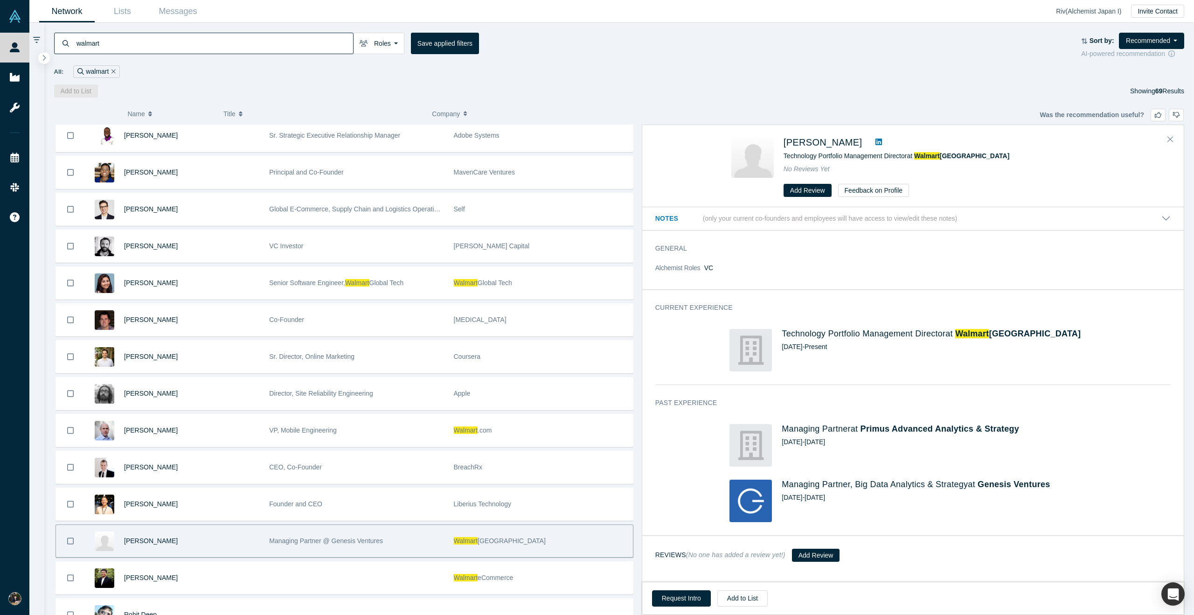
scroll to position [705, 0]
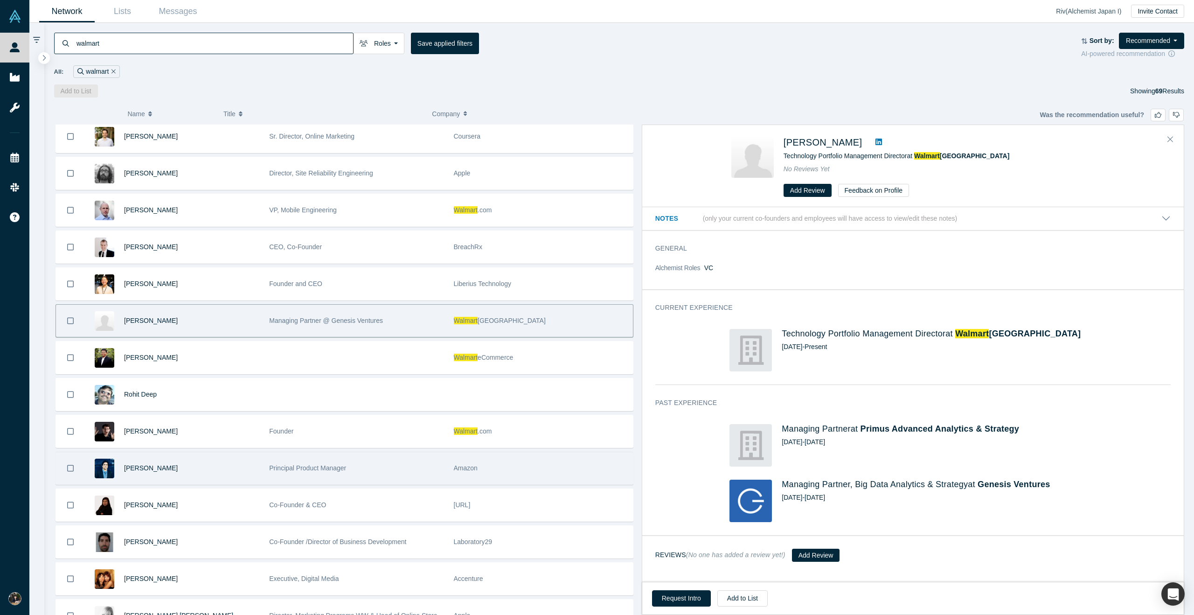
click at [330, 468] on span "Principal Product Manager" at bounding box center [307, 467] width 77 height 7
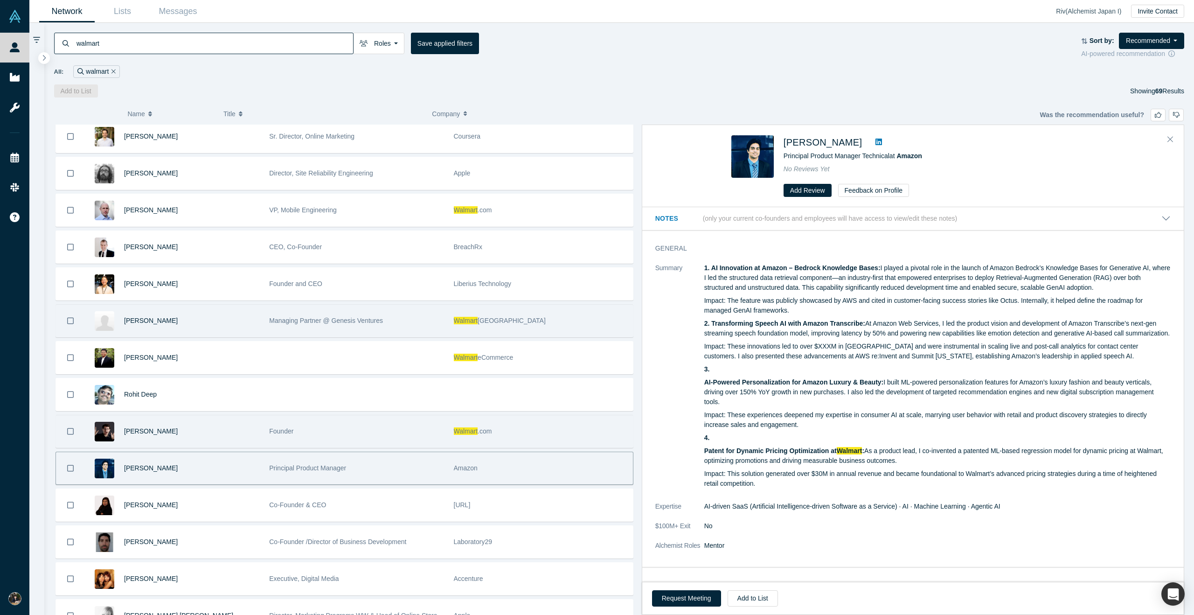
click at [322, 441] on div "Founder" at bounding box center [356, 431] width 174 height 32
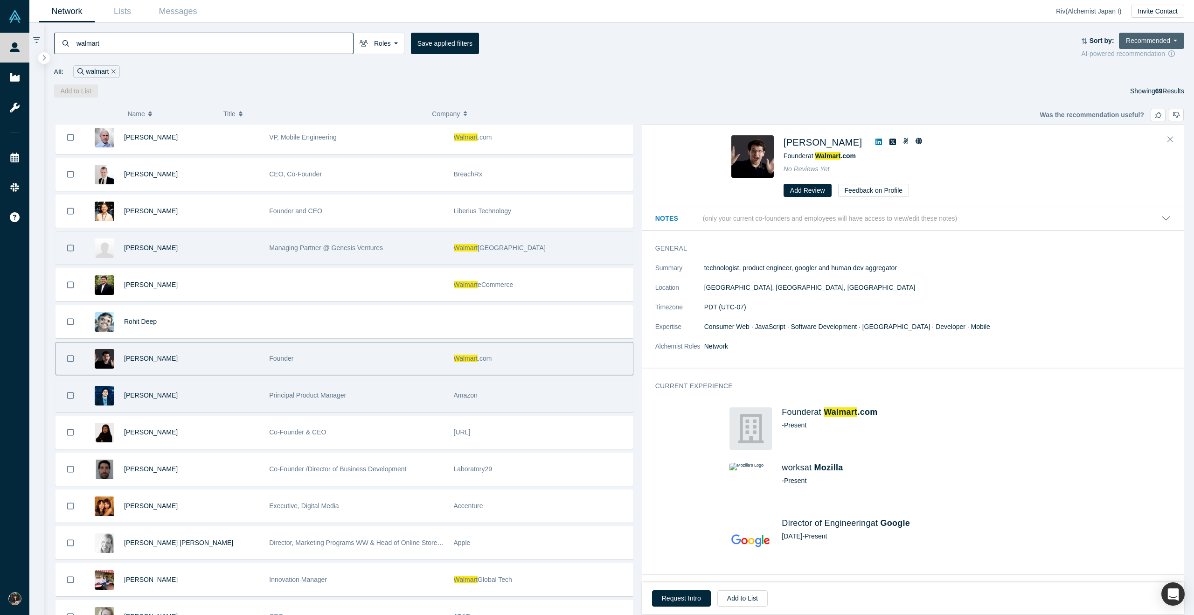
scroll to position [783, 0]
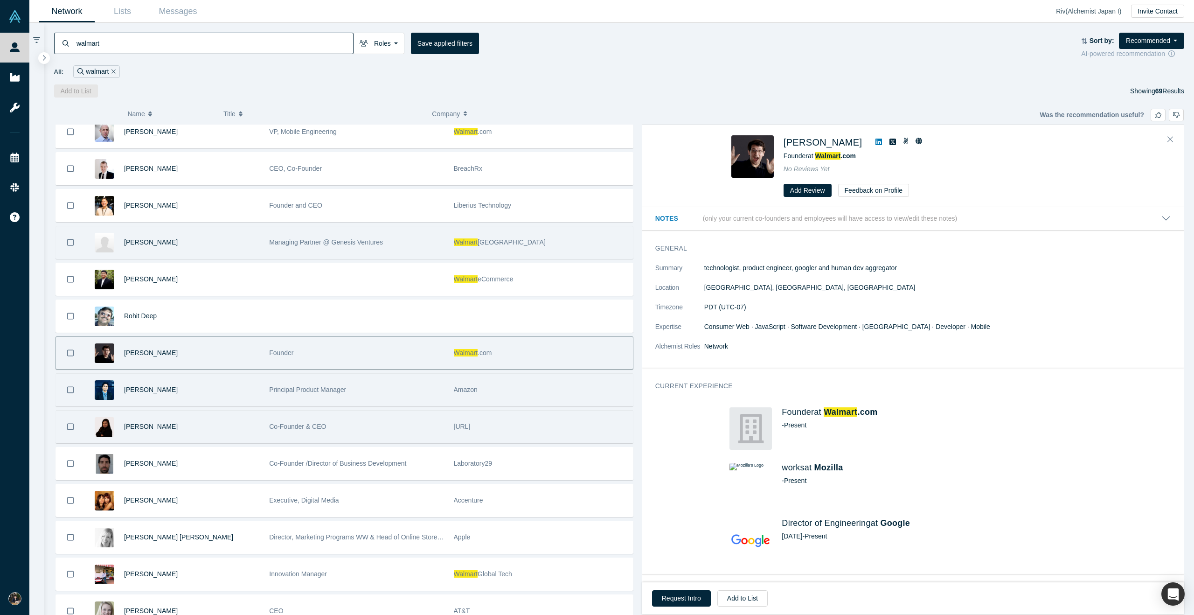
click at [292, 431] on div "Co-Founder & CEO" at bounding box center [356, 426] width 174 height 32
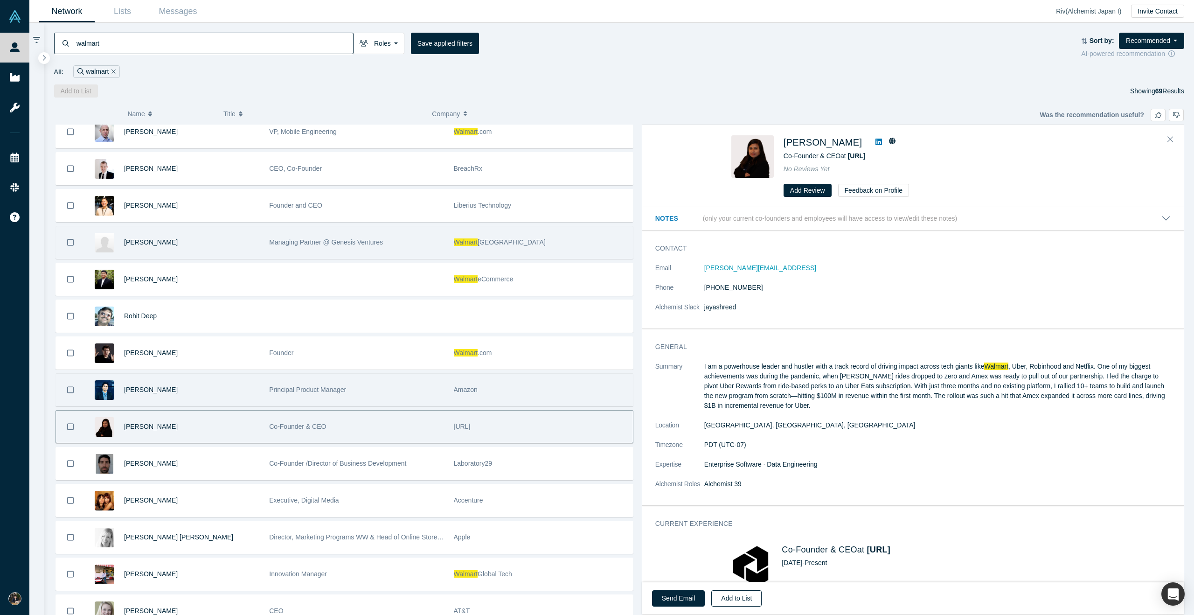
click at [746, 598] on button "Add to List" at bounding box center [736, 598] width 50 height 16
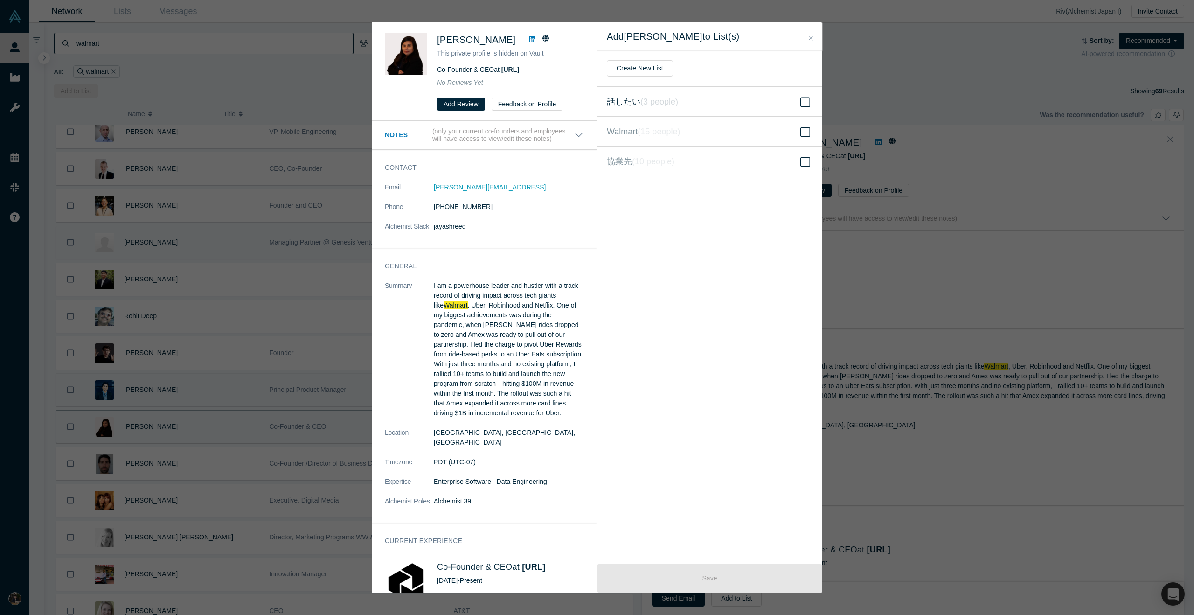
click at [770, 103] on label "話したい ( 3 people )" at bounding box center [709, 102] width 225 height 30
click at [0, 0] on input "話したい ( 3 people )" at bounding box center [0, 0] width 0 height 0
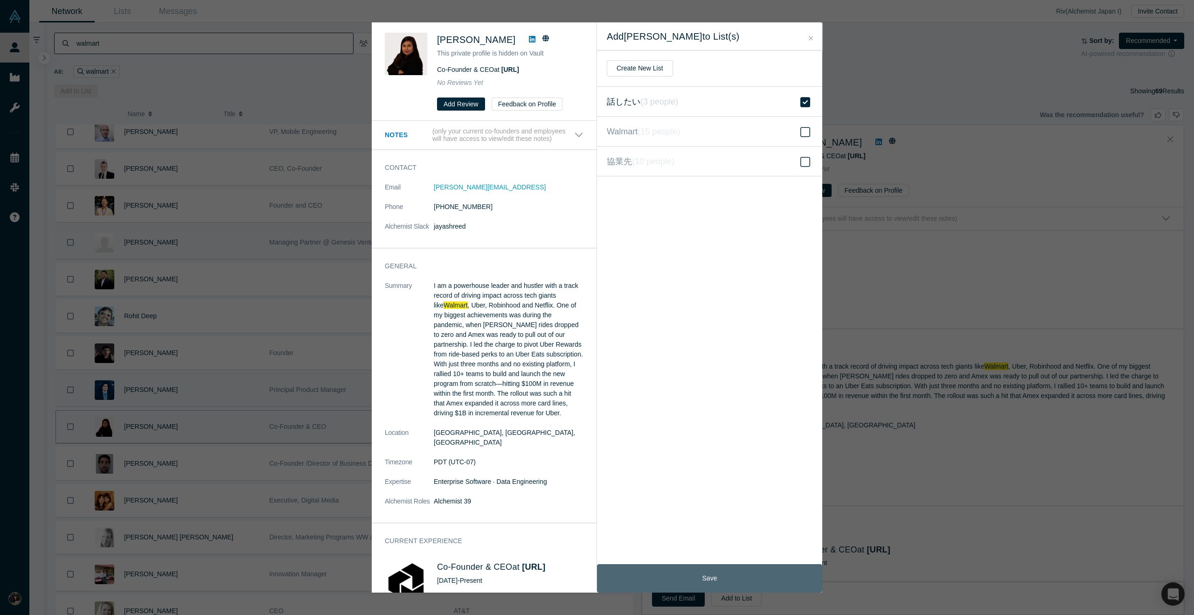
click at [720, 579] on button "Save" at bounding box center [709, 578] width 225 height 28
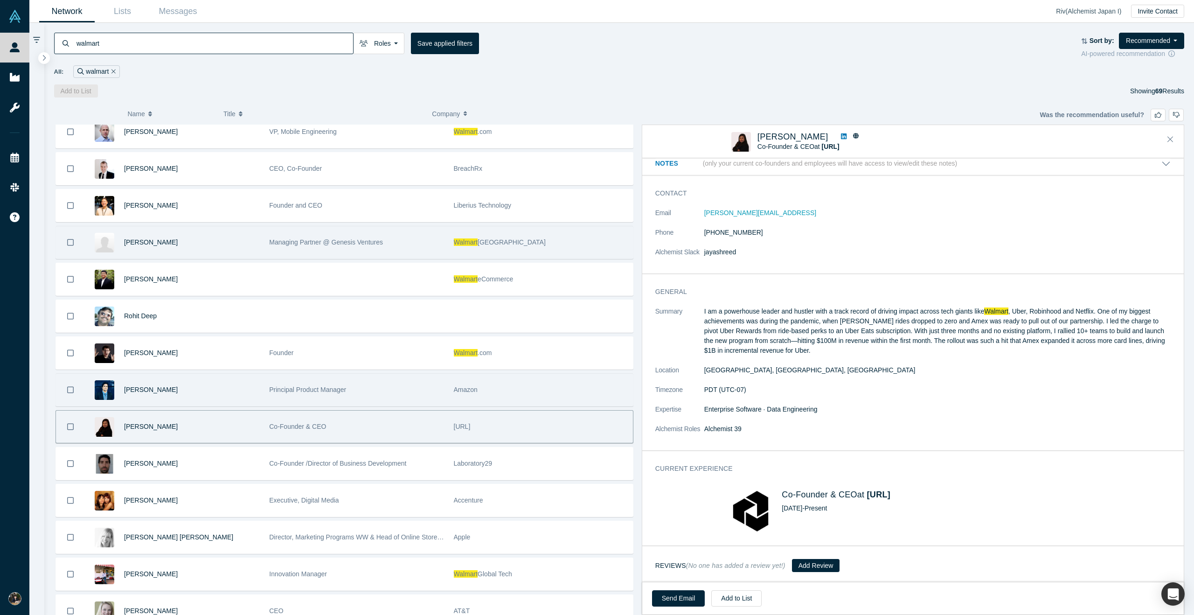
scroll to position [7, 0]
click at [513, 428] on div "[URL]" at bounding box center [541, 426] width 174 height 32
drag, startPoint x: 776, startPoint y: 208, endPoint x: 737, endPoint y: 208, distance: 38.7
click at [737, 208] on dd "[PERSON_NAME][EMAIL_ADDRESS]" at bounding box center [937, 213] width 466 height 10
copy link "[URL]"
